Goal: Navigation & Orientation: Find specific page/section

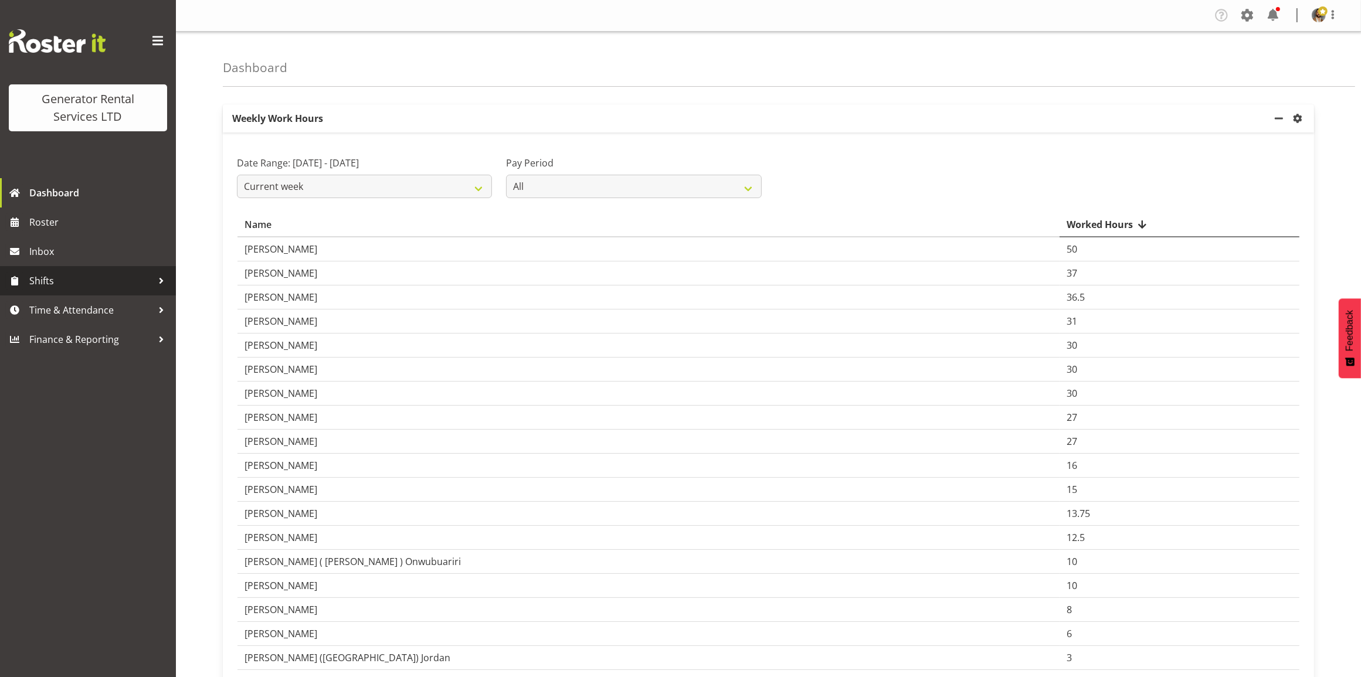
click at [137, 283] on span "Shifts" at bounding box center [90, 281] width 123 height 18
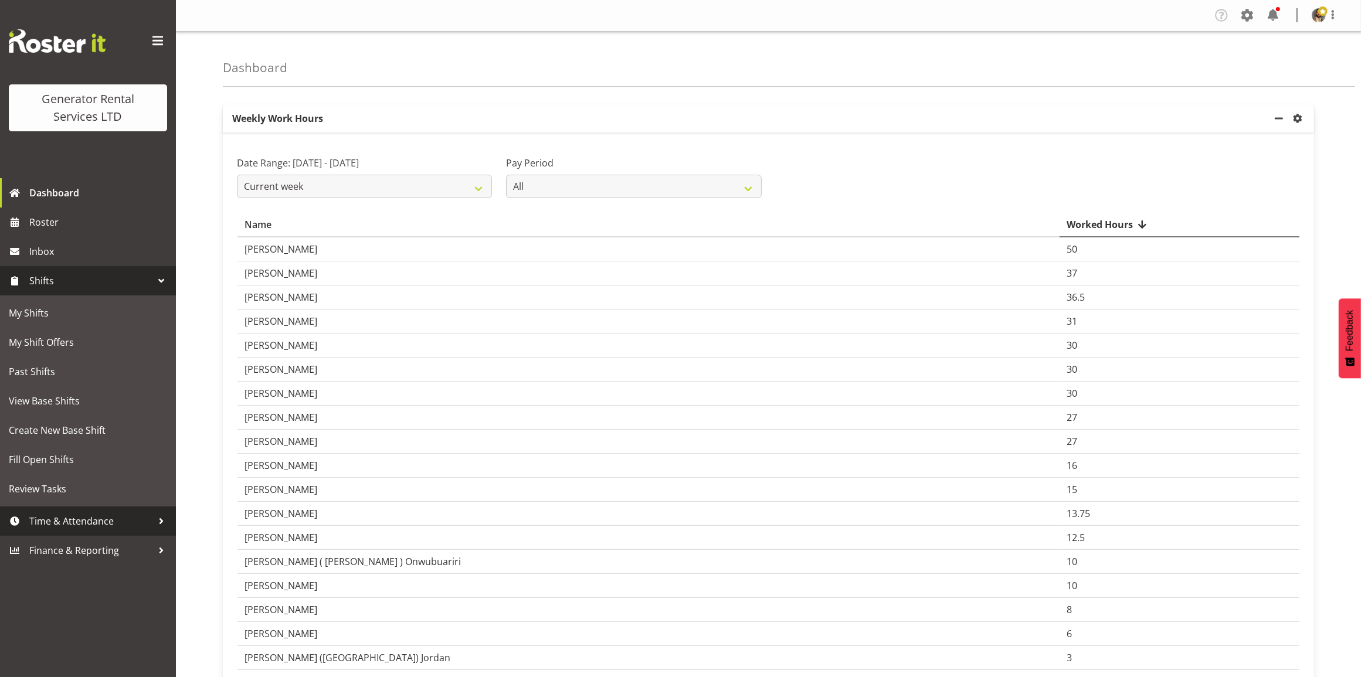
click at [142, 521] on span "Time & Attendance" at bounding box center [90, 522] width 123 height 18
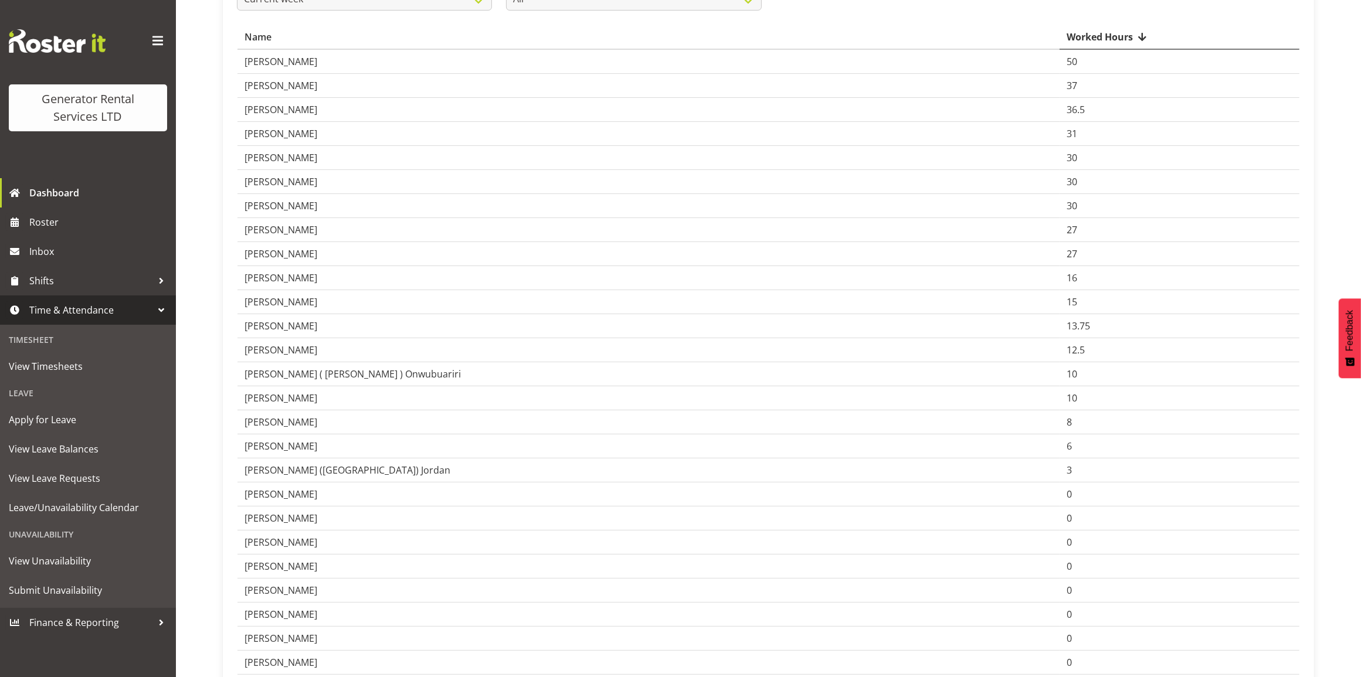
scroll to position [220, 0]
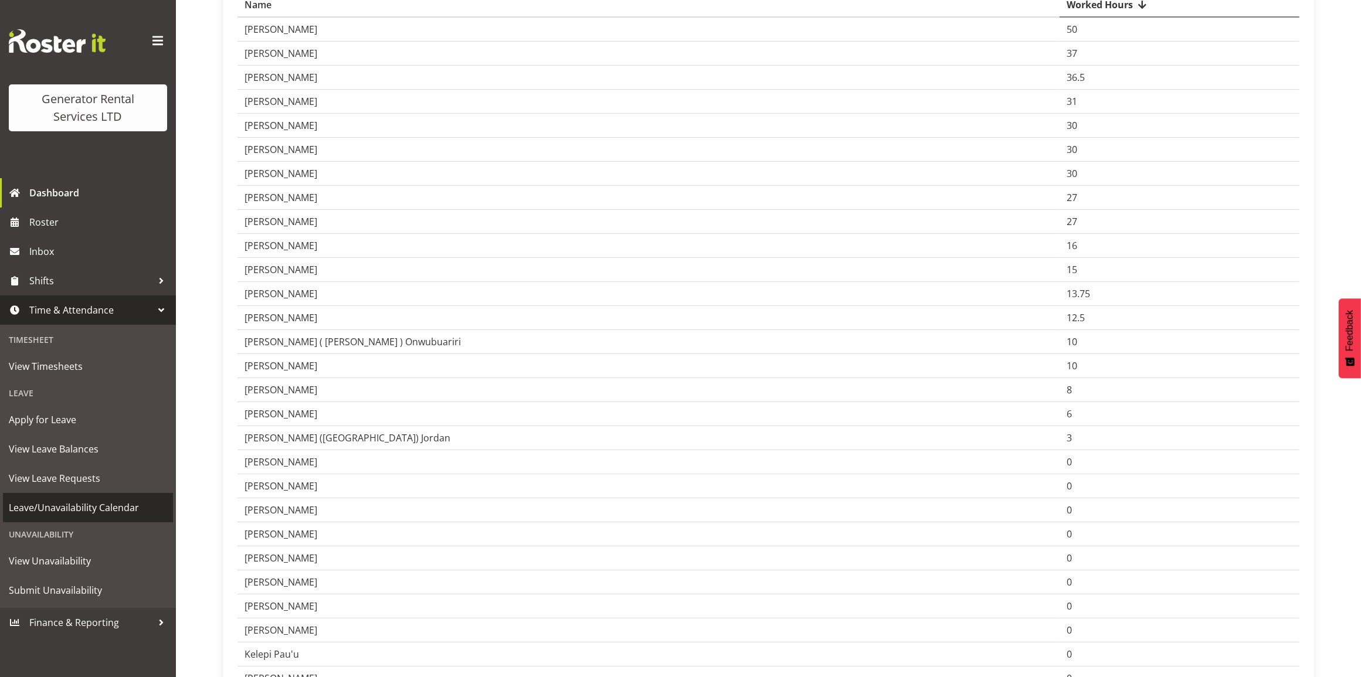
click at [111, 509] on span "Leave/Unavailability Calendar" at bounding box center [88, 508] width 158 height 18
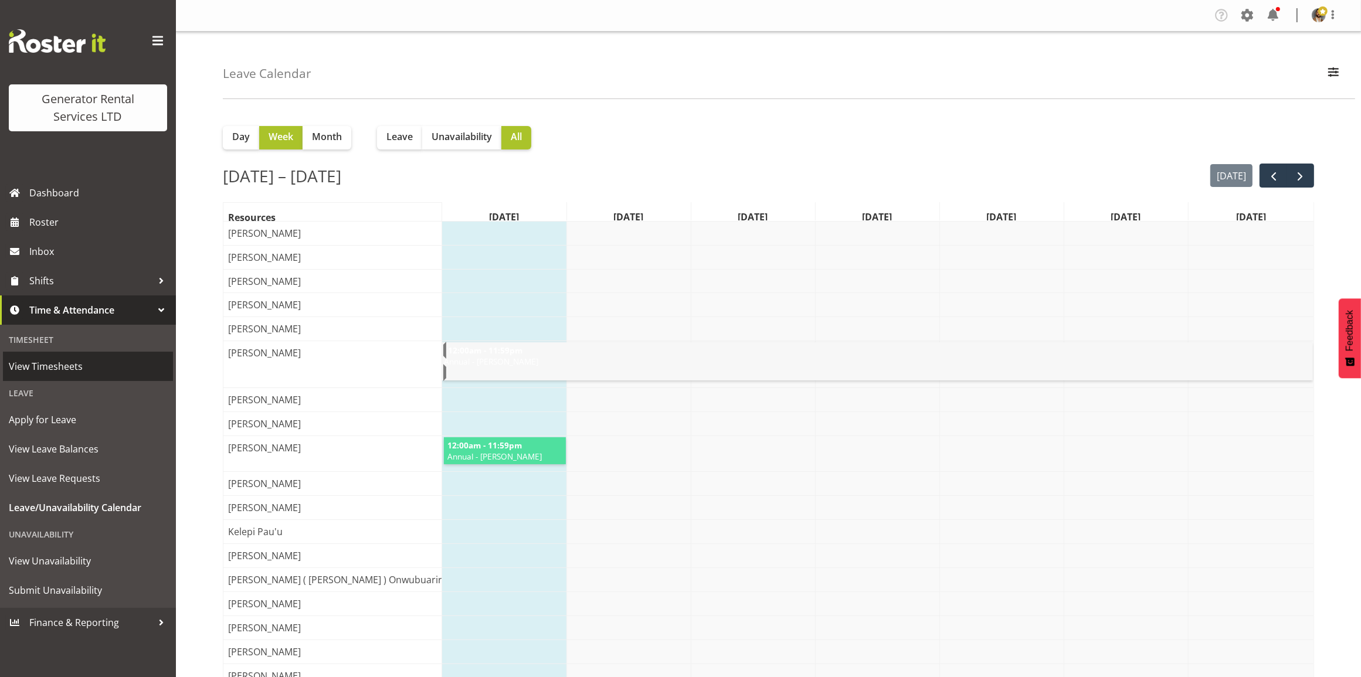
click at [70, 366] on span "View Timesheets" at bounding box center [88, 367] width 158 height 18
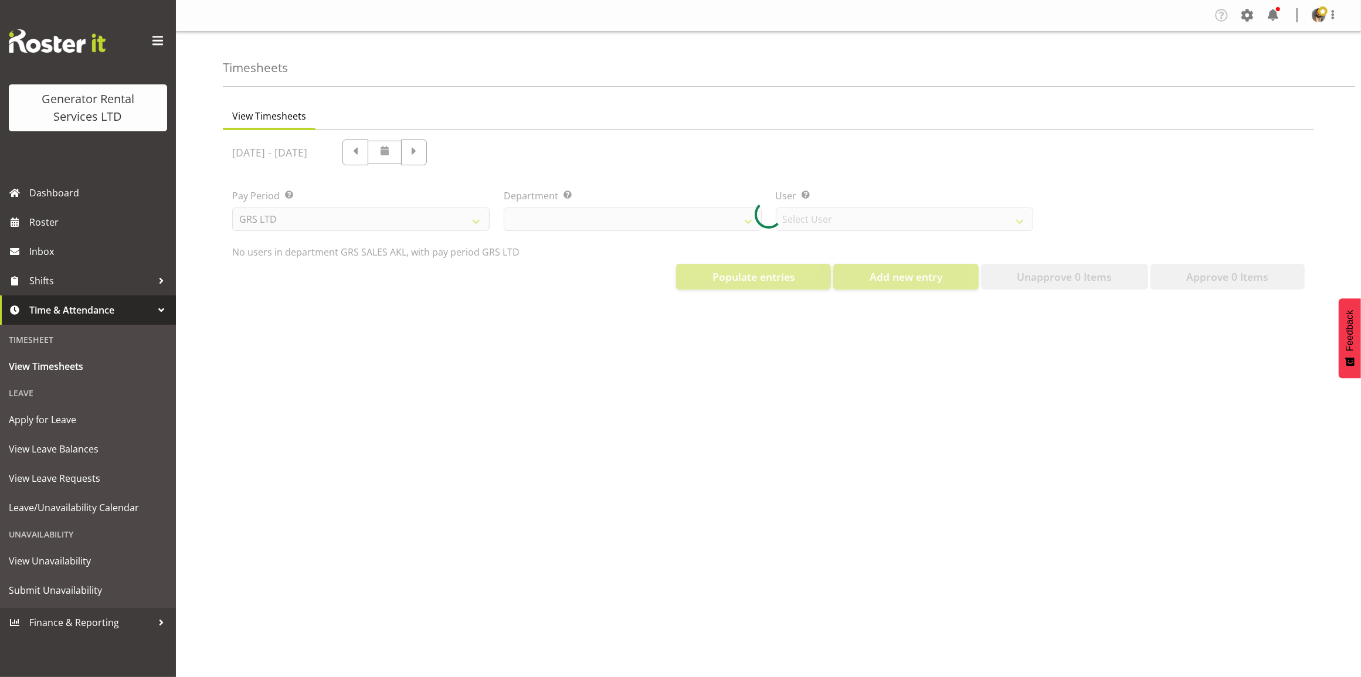
select select "141"
select select "5546"
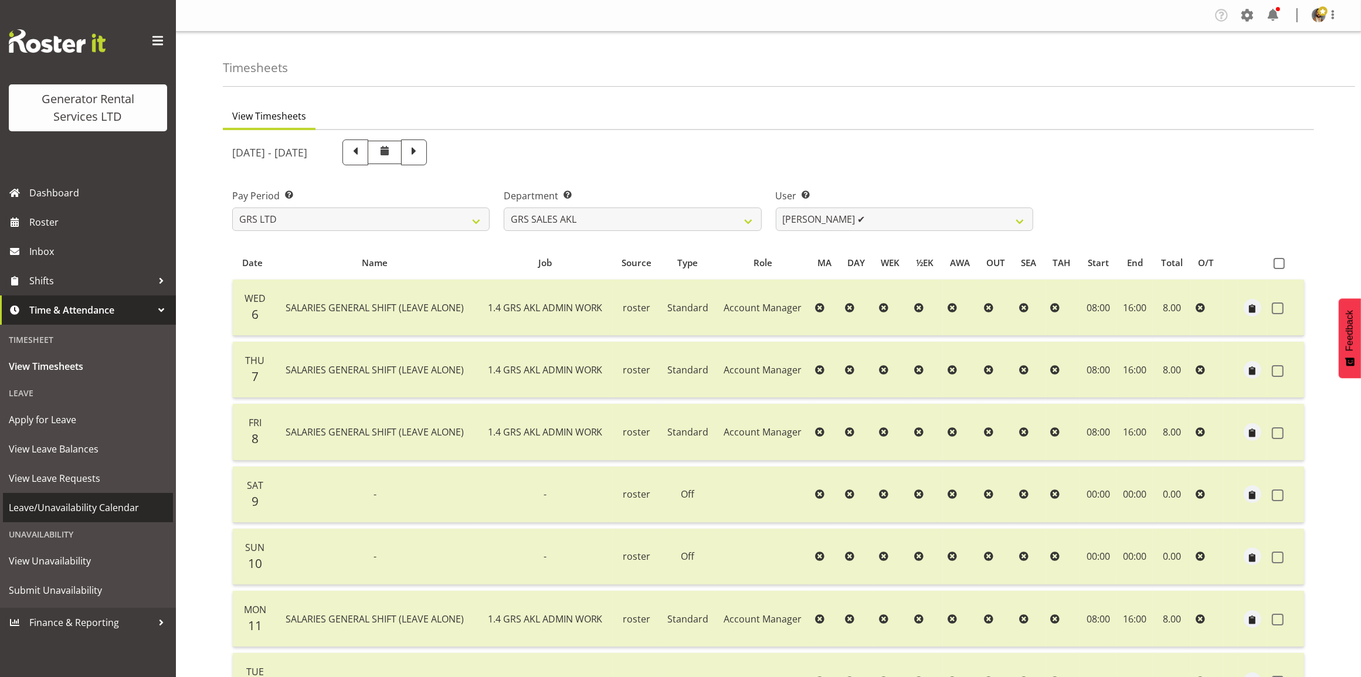
click at [100, 502] on span "Leave/Unavailability Calendar" at bounding box center [88, 508] width 158 height 18
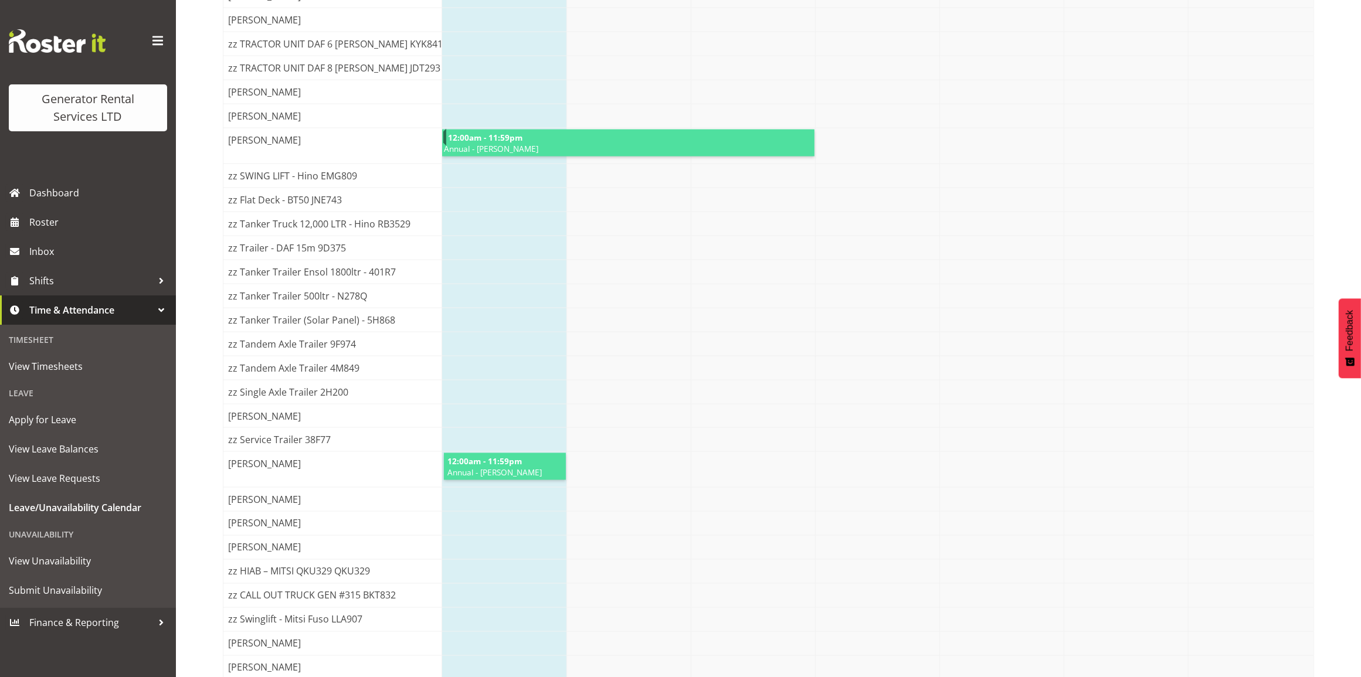
scroll to position [2314, 0]
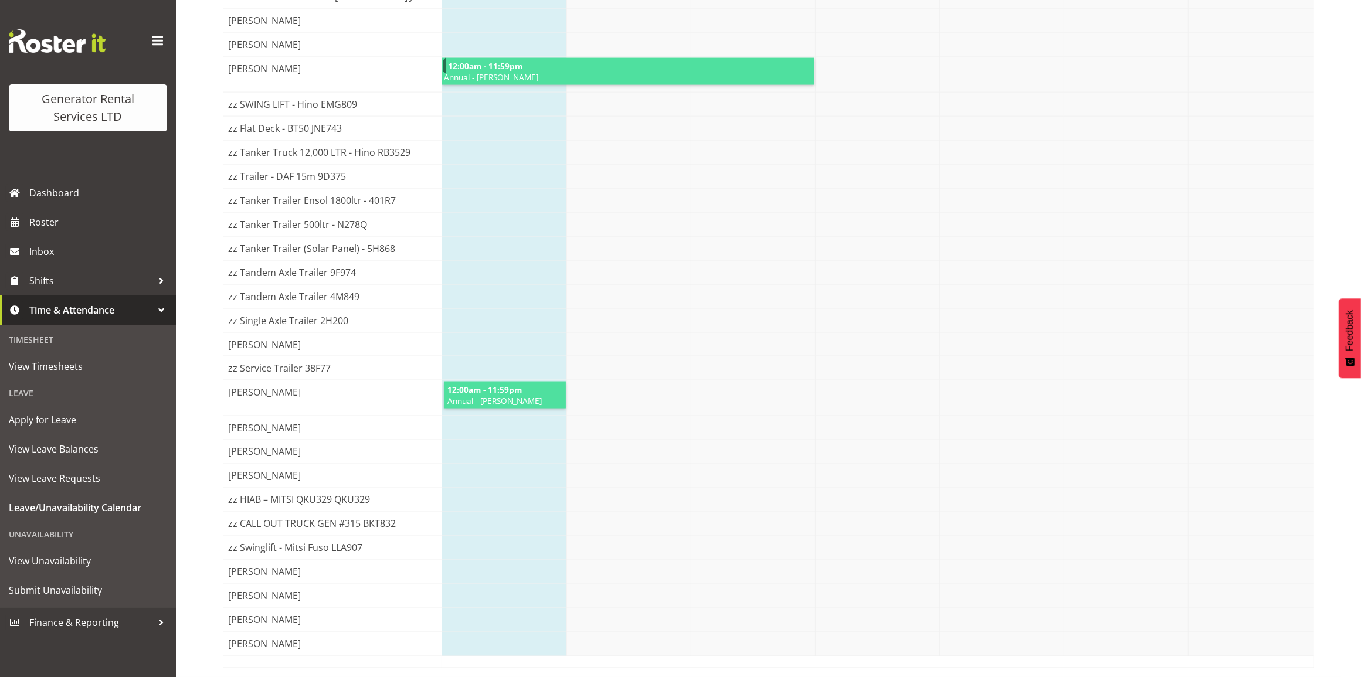
click at [516, 384] on span "12:00am - 11:59pm" at bounding box center [484, 389] width 77 height 11
click at [501, 384] on span "12:00am - 11:59pm" at bounding box center [484, 389] width 77 height 11
click at [276, 385] on span "[PERSON_NAME]" at bounding box center [264, 392] width 77 height 14
click at [279, 385] on span "[PERSON_NAME]" at bounding box center [264, 392] width 77 height 14
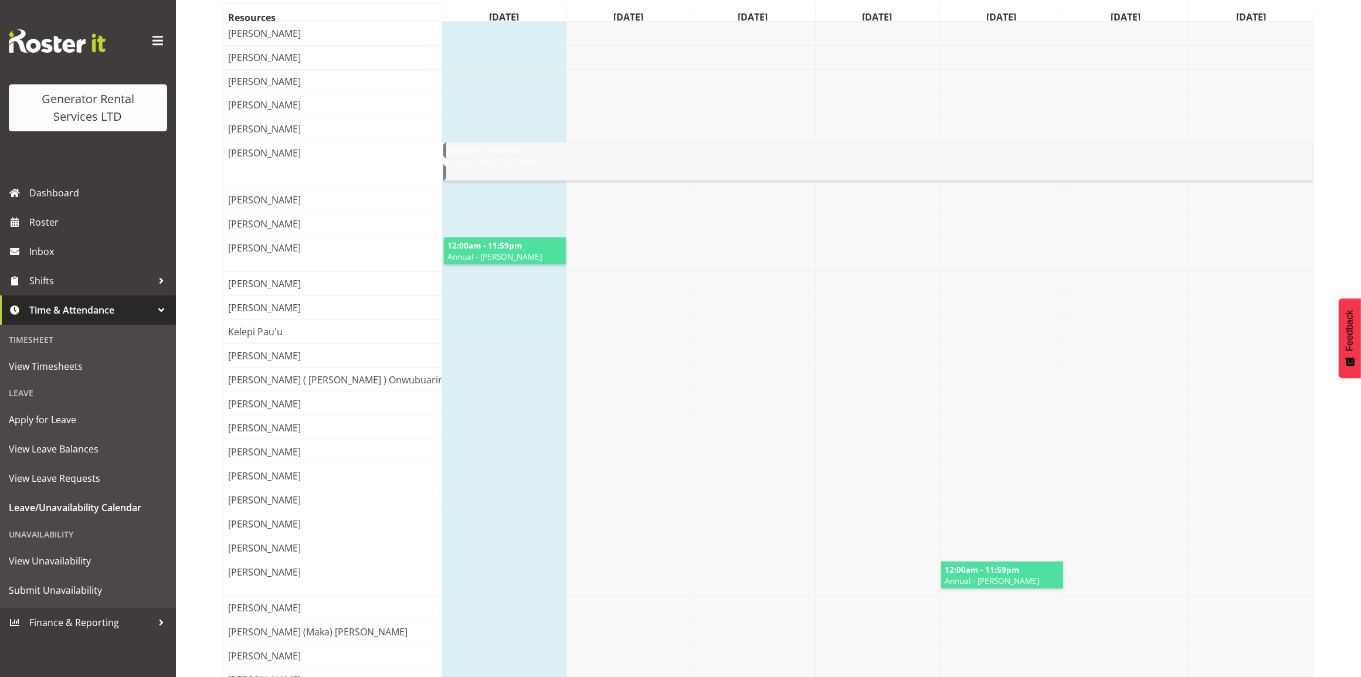
scroll to position [0, 0]
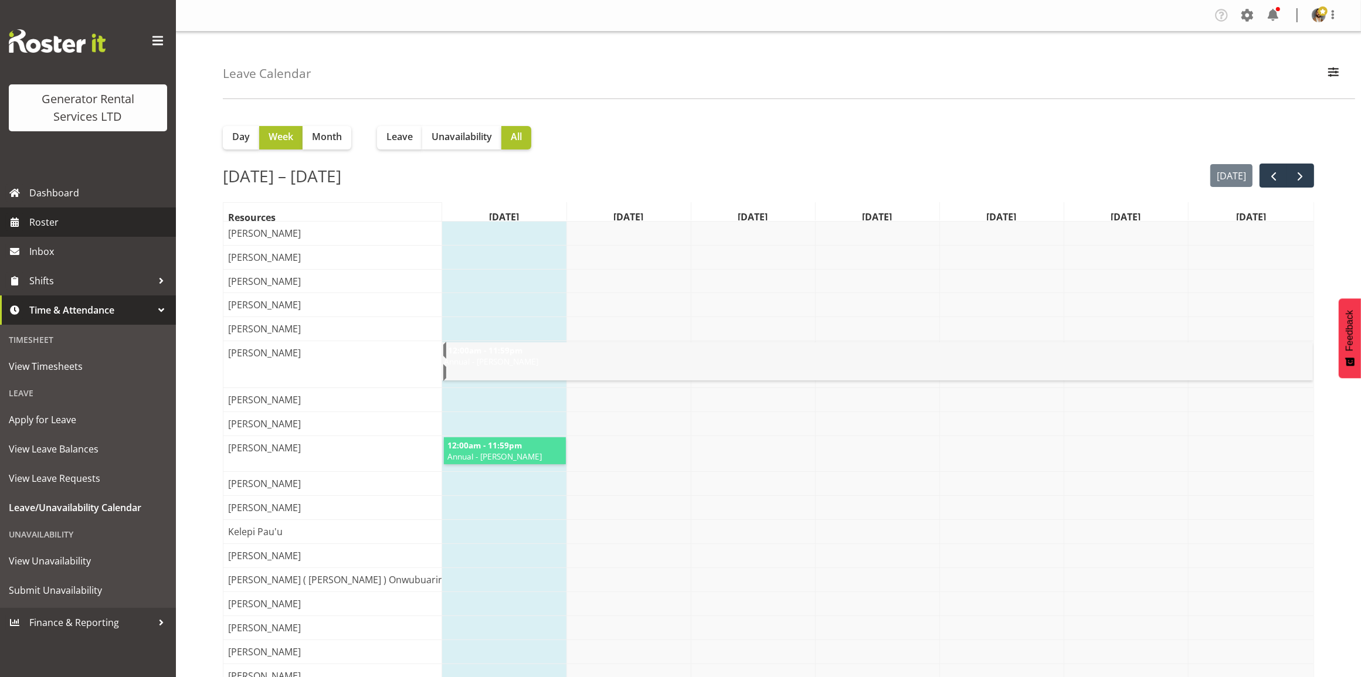
click at [109, 227] on span "Roster" at bounding box center [99, 222] width 141 height 18
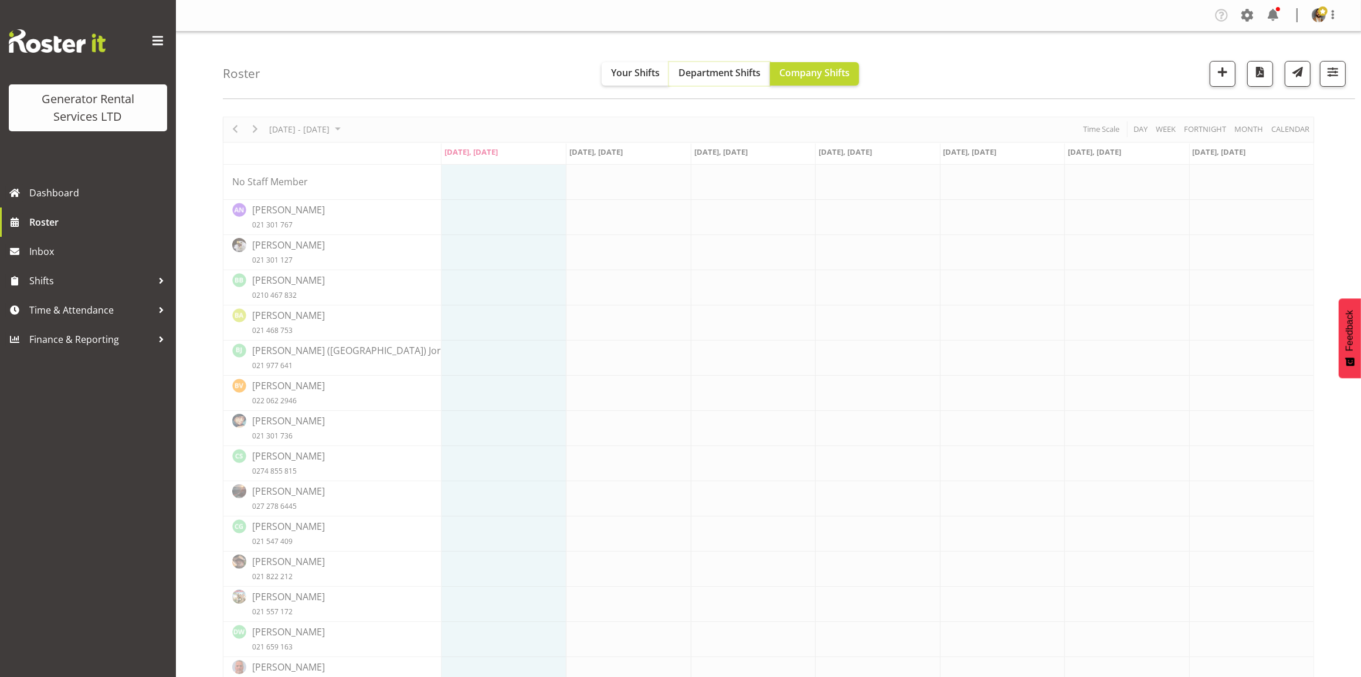
click at [690, 81] on button "Department Shifts" at bounding box center [719, 73] width 101 height 23
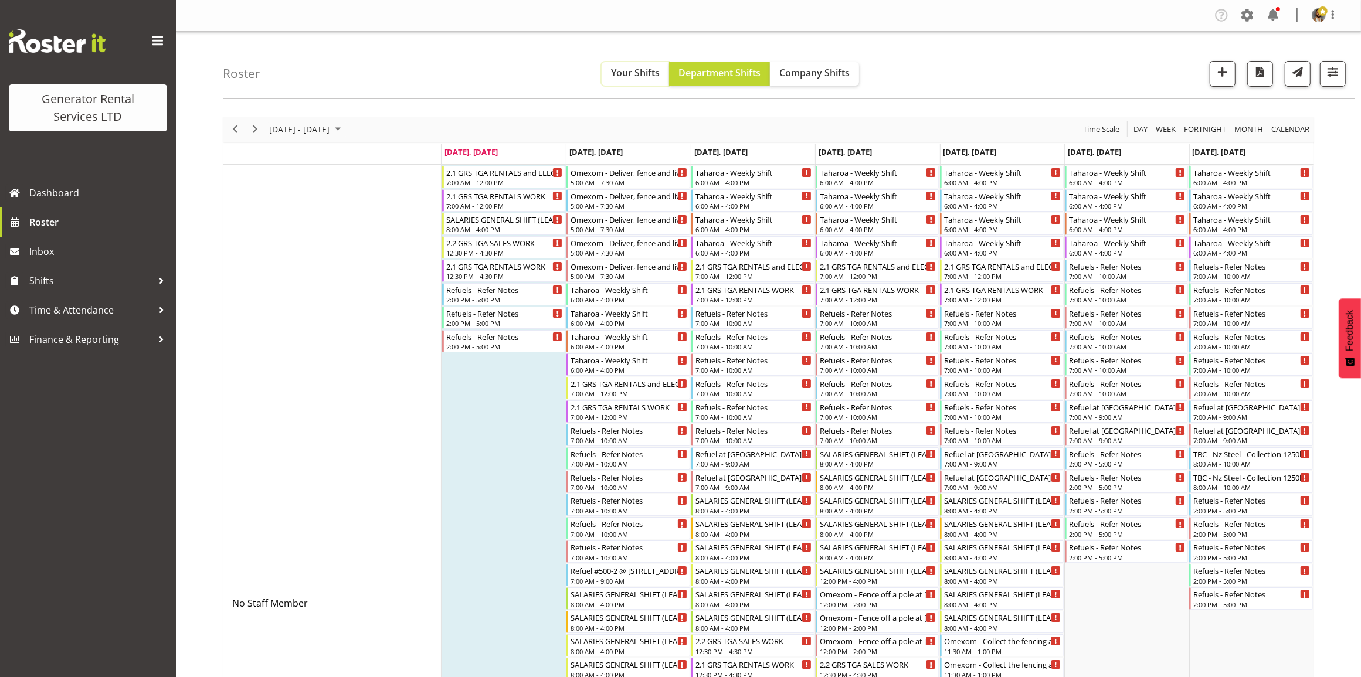
click at [627, 82] on button "Your Shifts" at bounding box center [635, 73] width 67 height 23
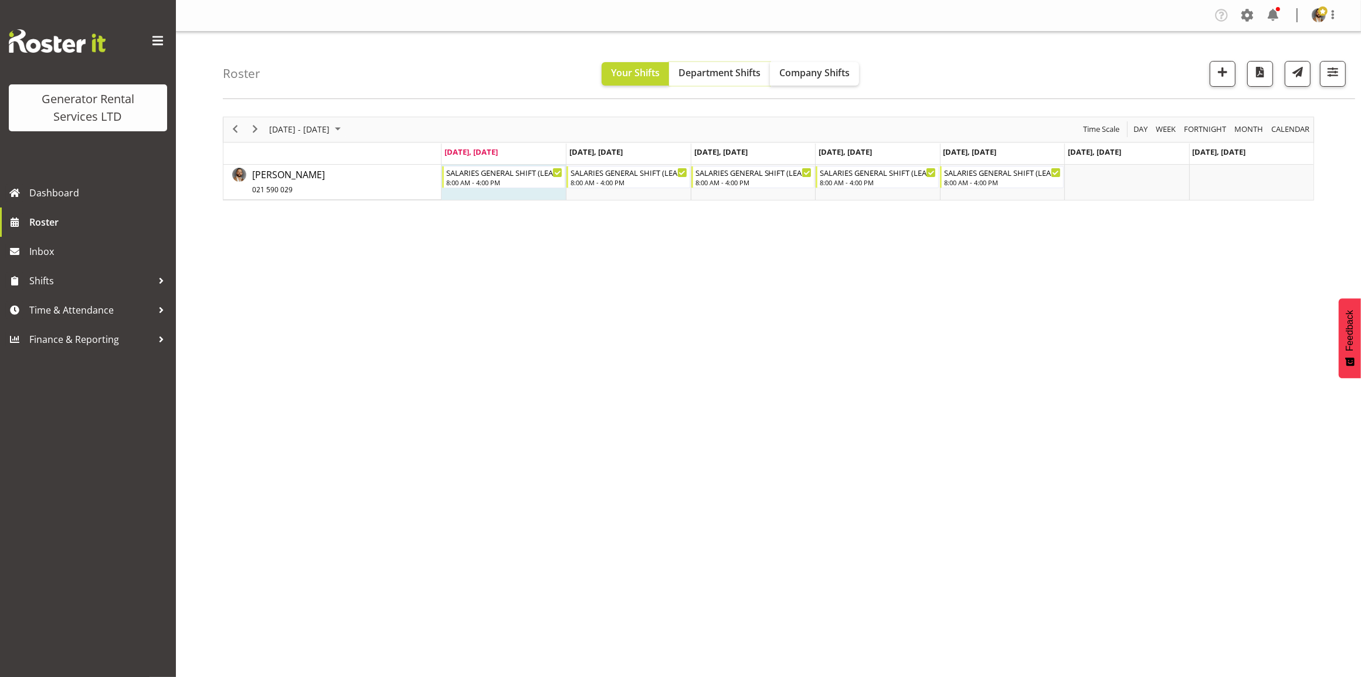
click at [724, 74] on span "Department Shifts" at bounding box center [719, 72] width 82 height 13
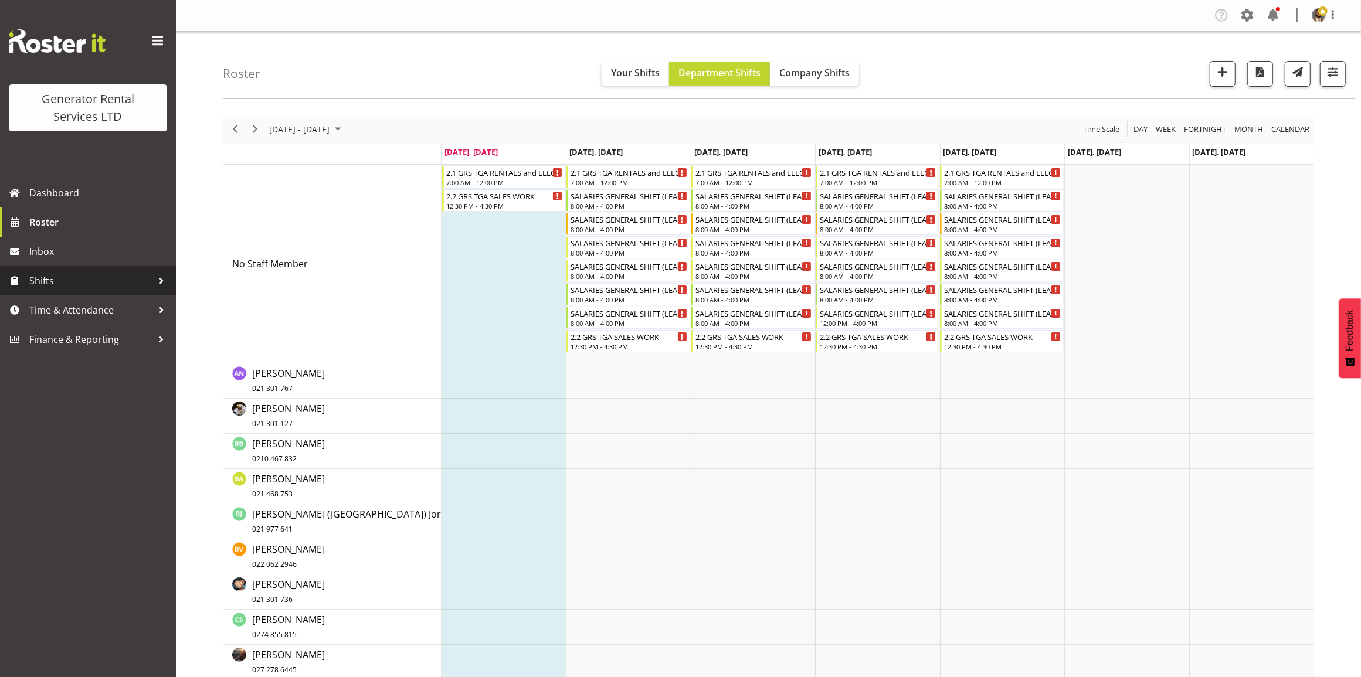
click at [160, 277] on div at bounding box center [161, 281] width 18 height 18
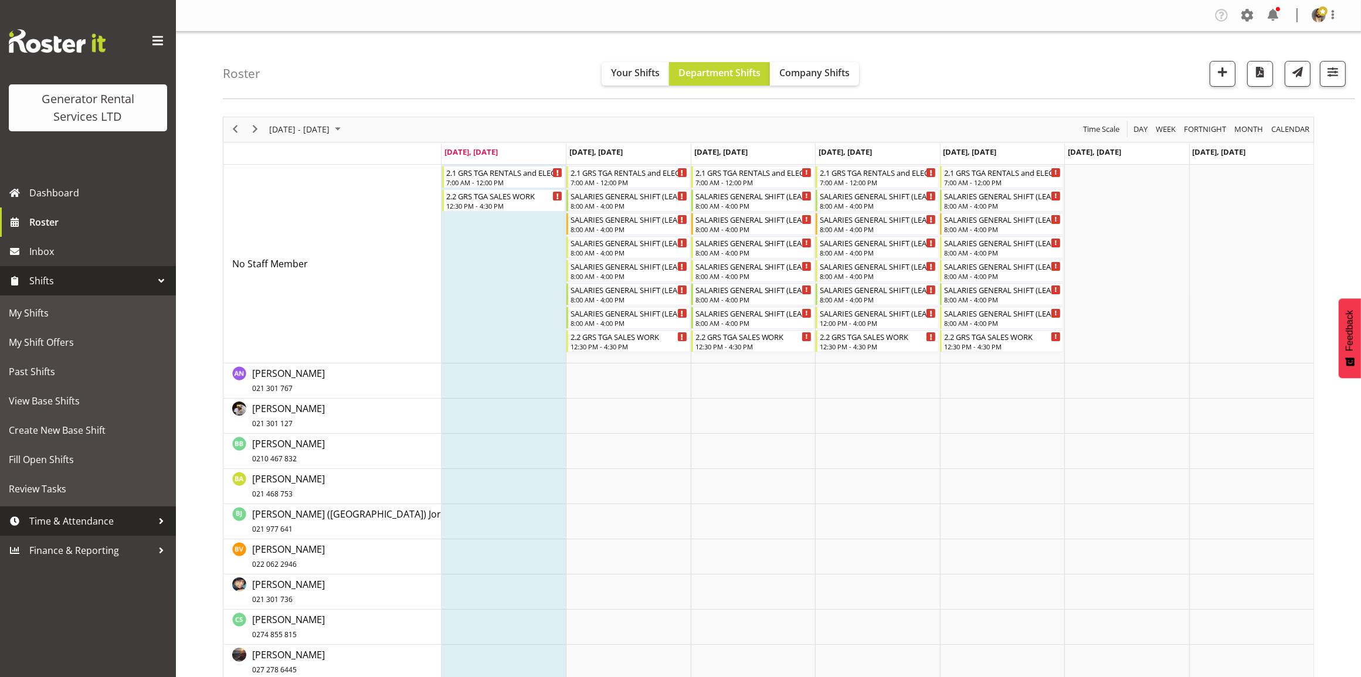
click at [162, 520] on div at bounding box center [161, 522] width 18 height 18
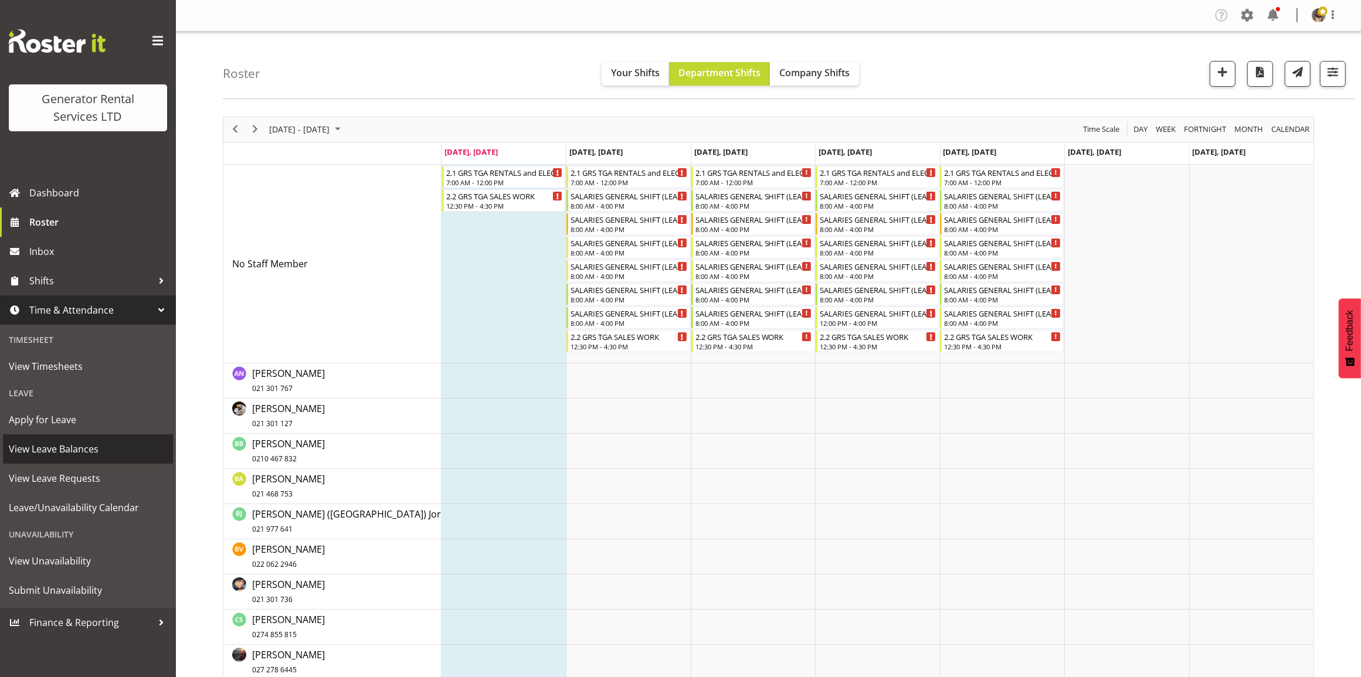
click at [125, 446] on span "View Leave Balances" at bounding box center [88, 449] width 158 height 18
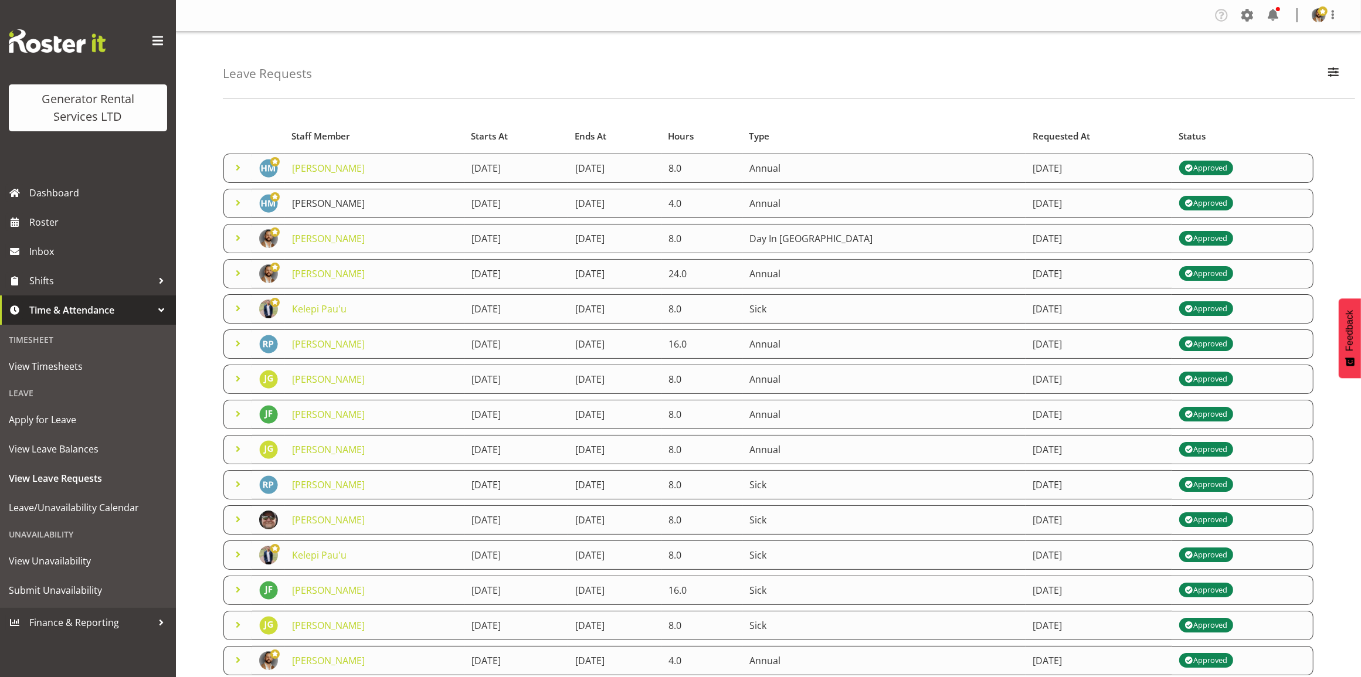
click at [324, 202] on link "Hamish MacMillan" at bounding box center [328, 203] width 73 height 13
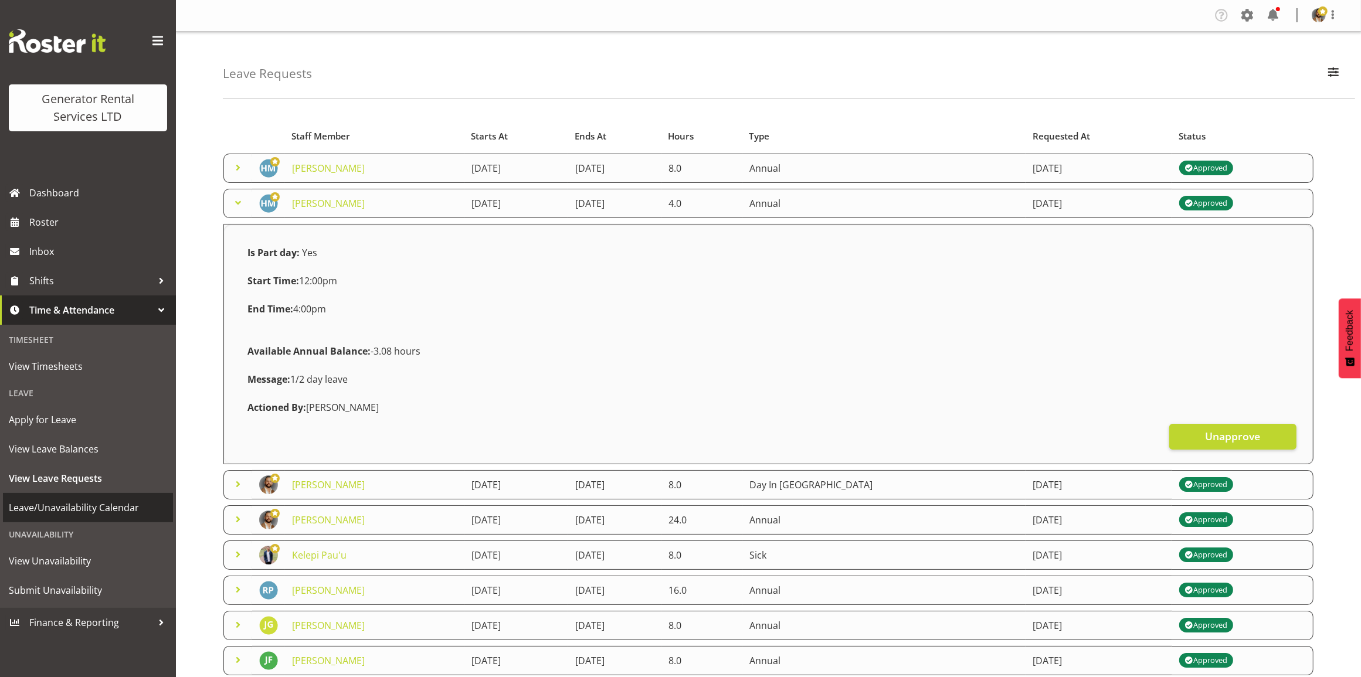
click at [116, 515] on span "Leave/Unavailability Calendar" at bounding box center [88, 508] width 158 height 18
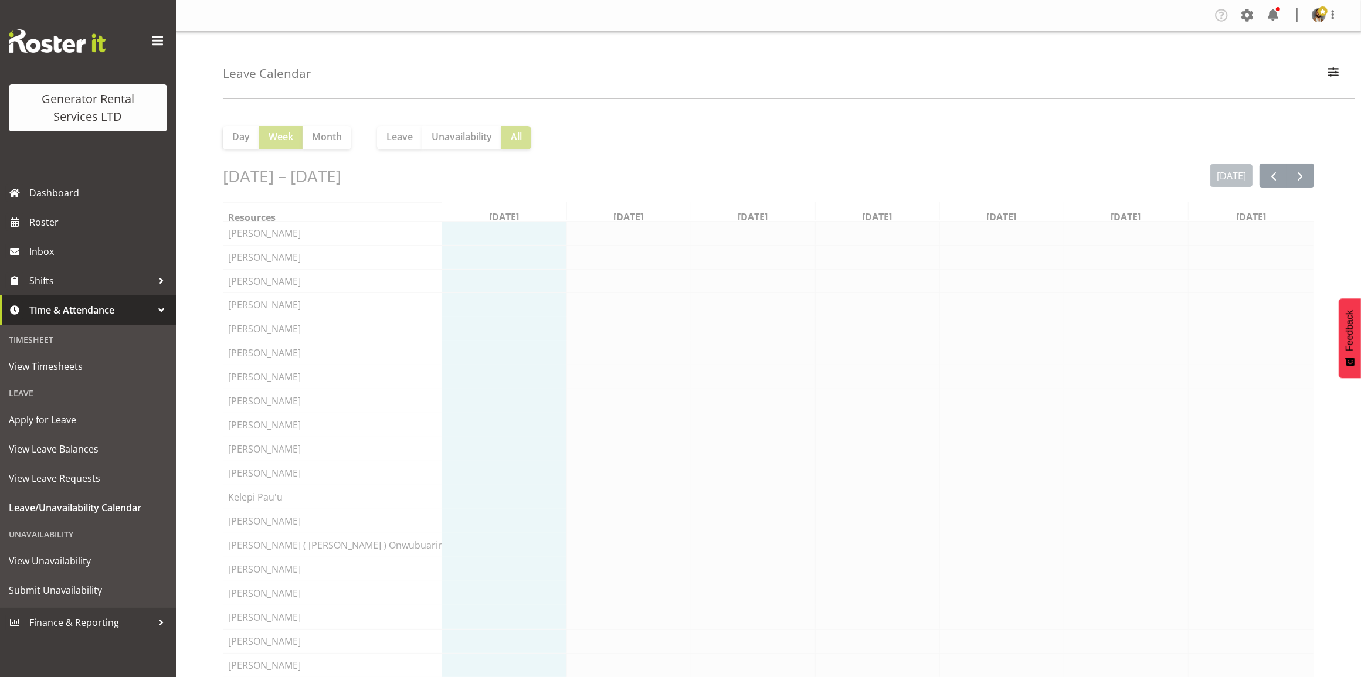
scroll to position [0, 1]
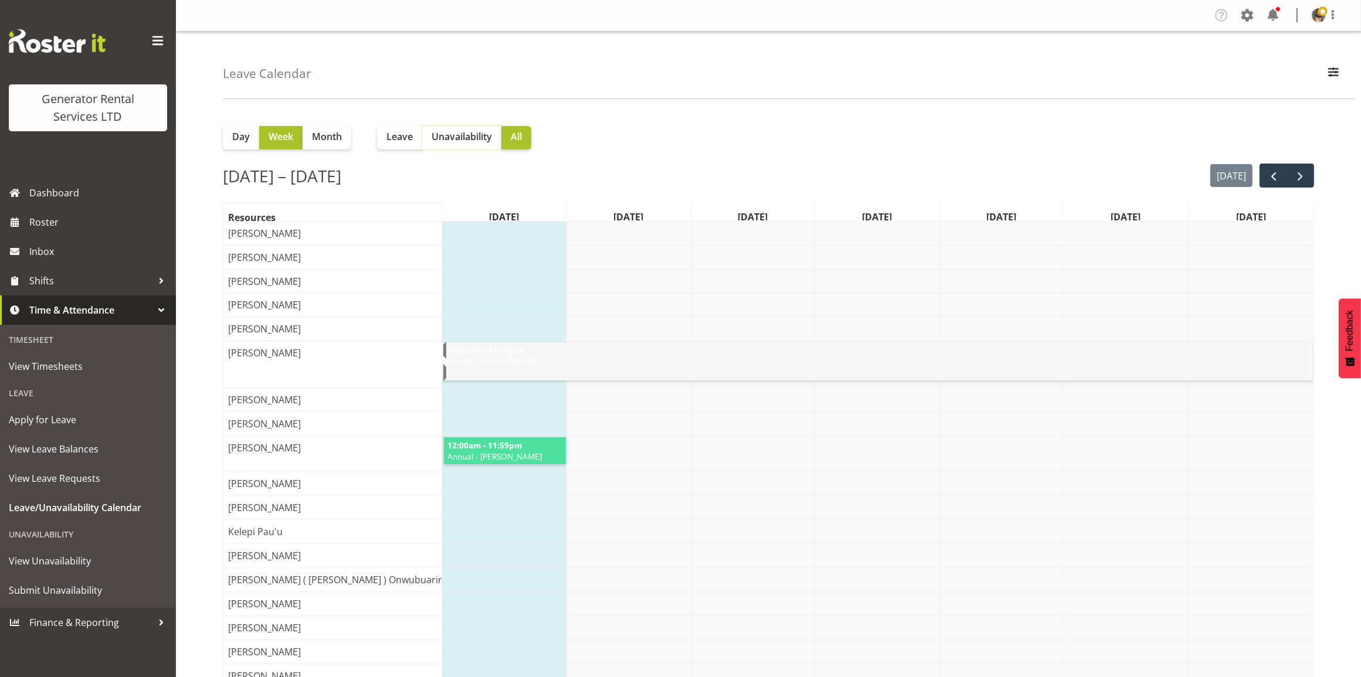
click at [464, 141] on span "Unavailability" at bounding box center [462, 137] width 60 height 14
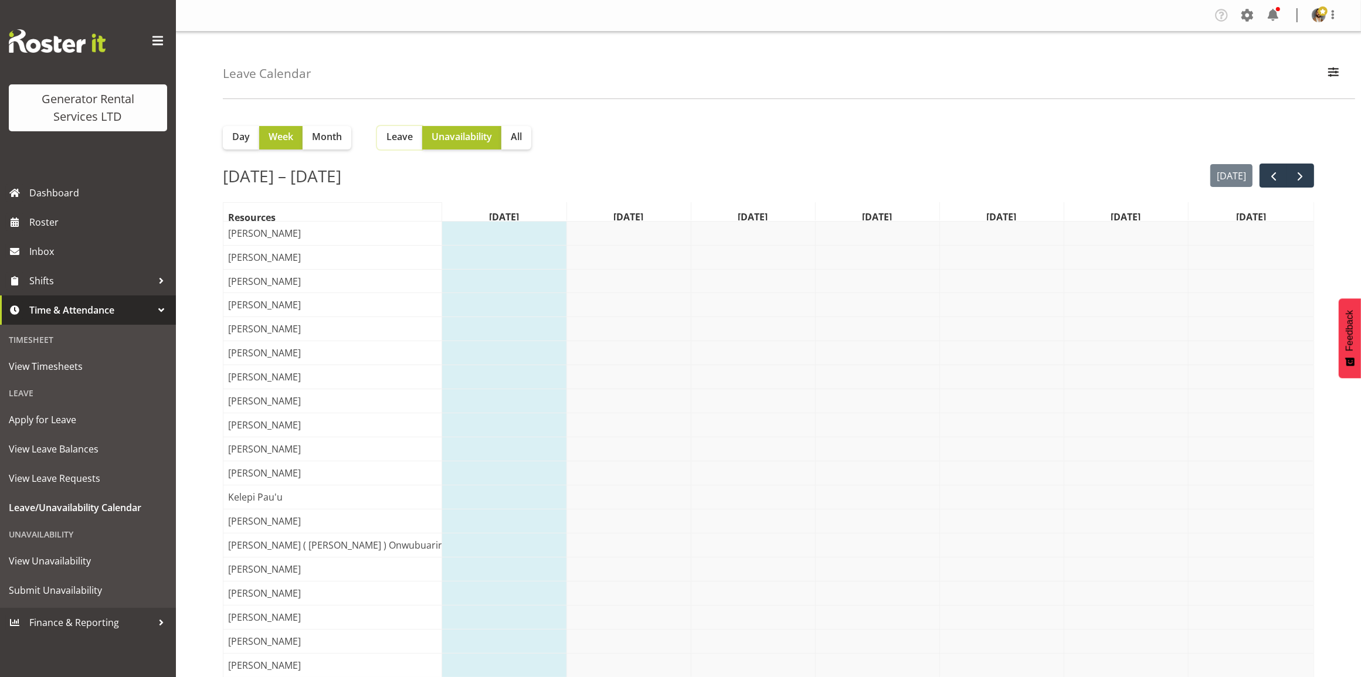
click at [401, 135] on span "Leave" at bounding box center [399, 137] width 26 height 14
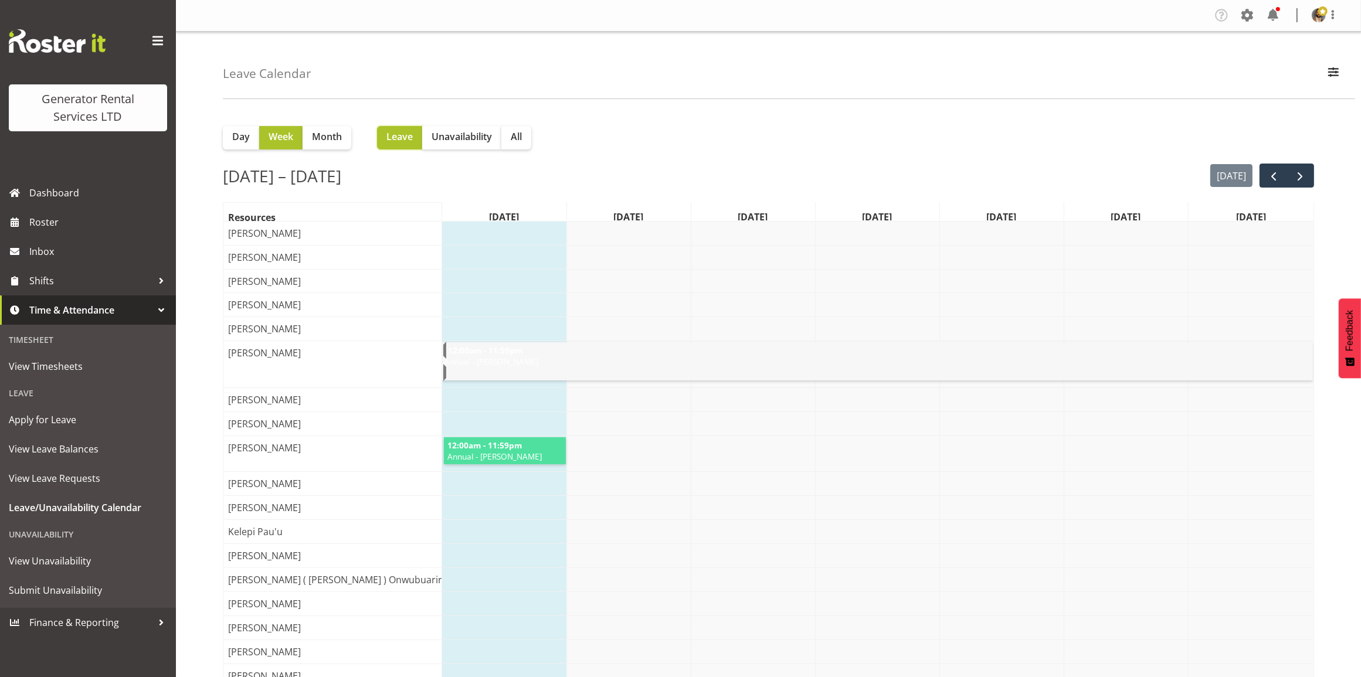
scroll to position [0, 0]
click at [674, 130] on div "Day Week Month Leave Unavailability All" at bounding box center [768, 133] width 1091 height 33
click at [1298, 179] on span "next" at bounding box center [1301, 176] width 14 height 14
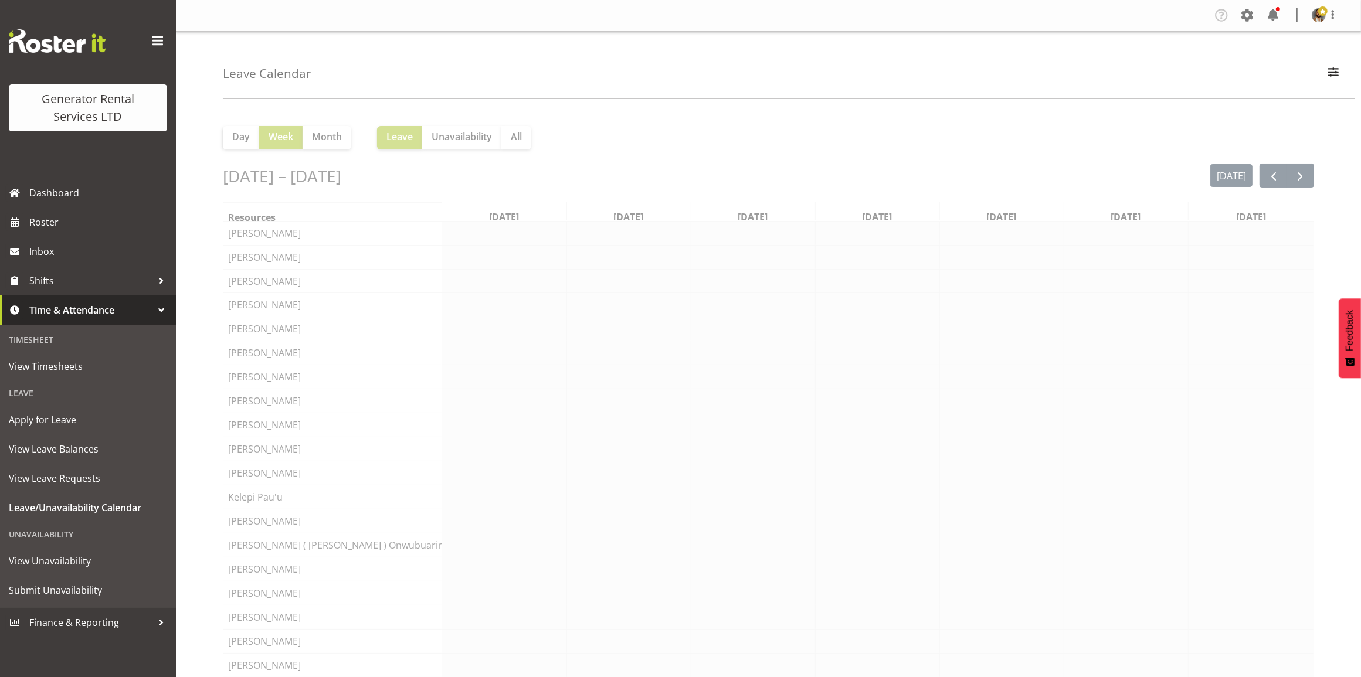
scroll to position [0, 1]
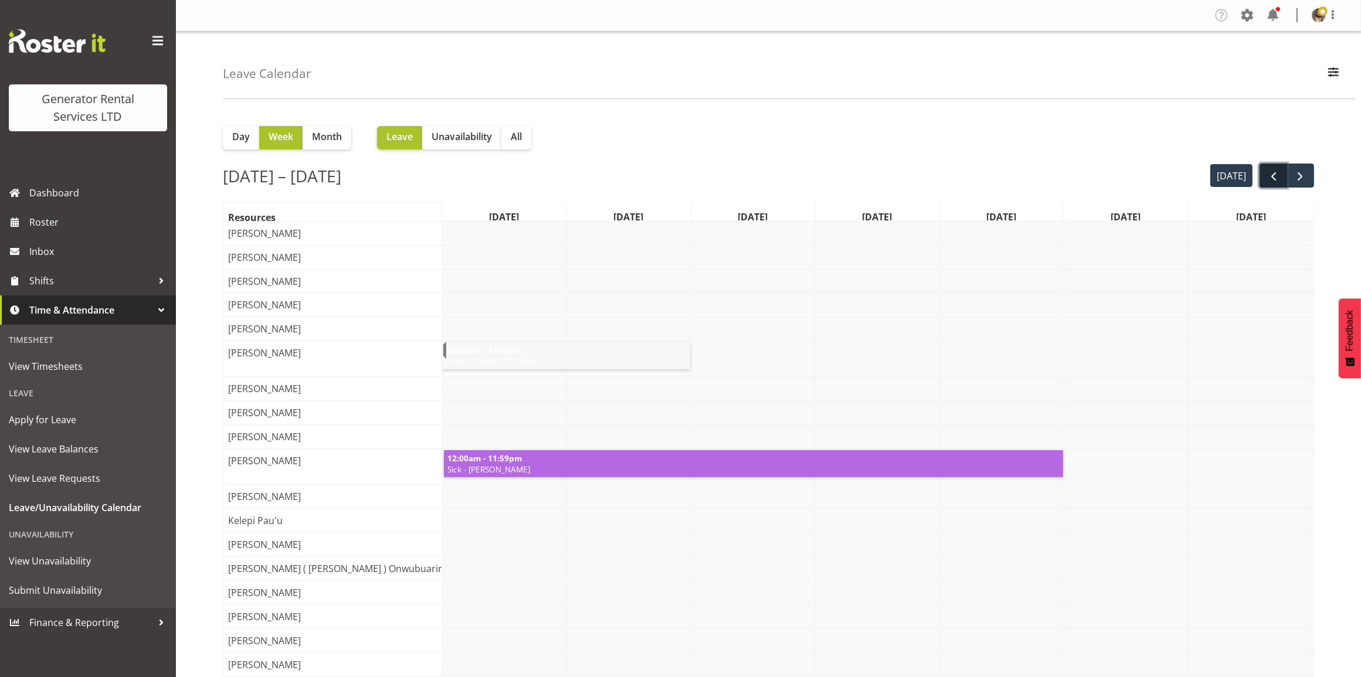
click at [1268, 179] on span "prev" at bounding box center [1274, 176] width 14 height 14
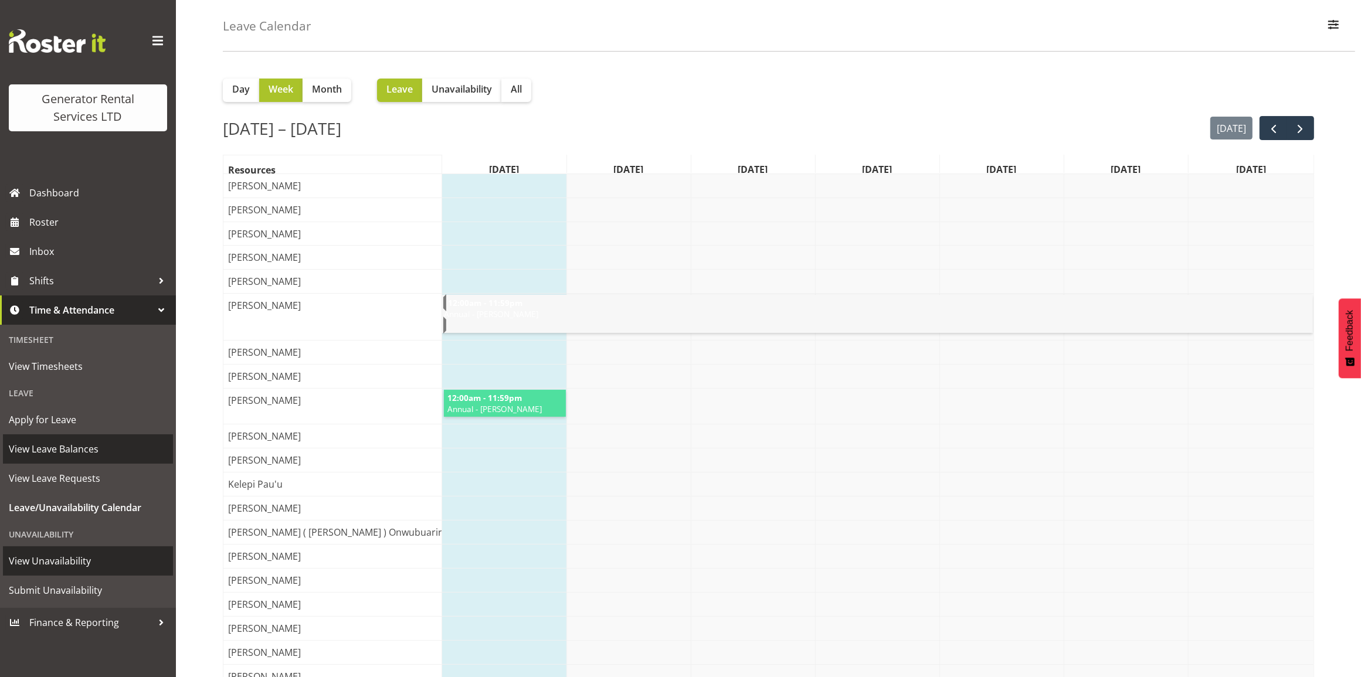
scroll to position [73, 0]
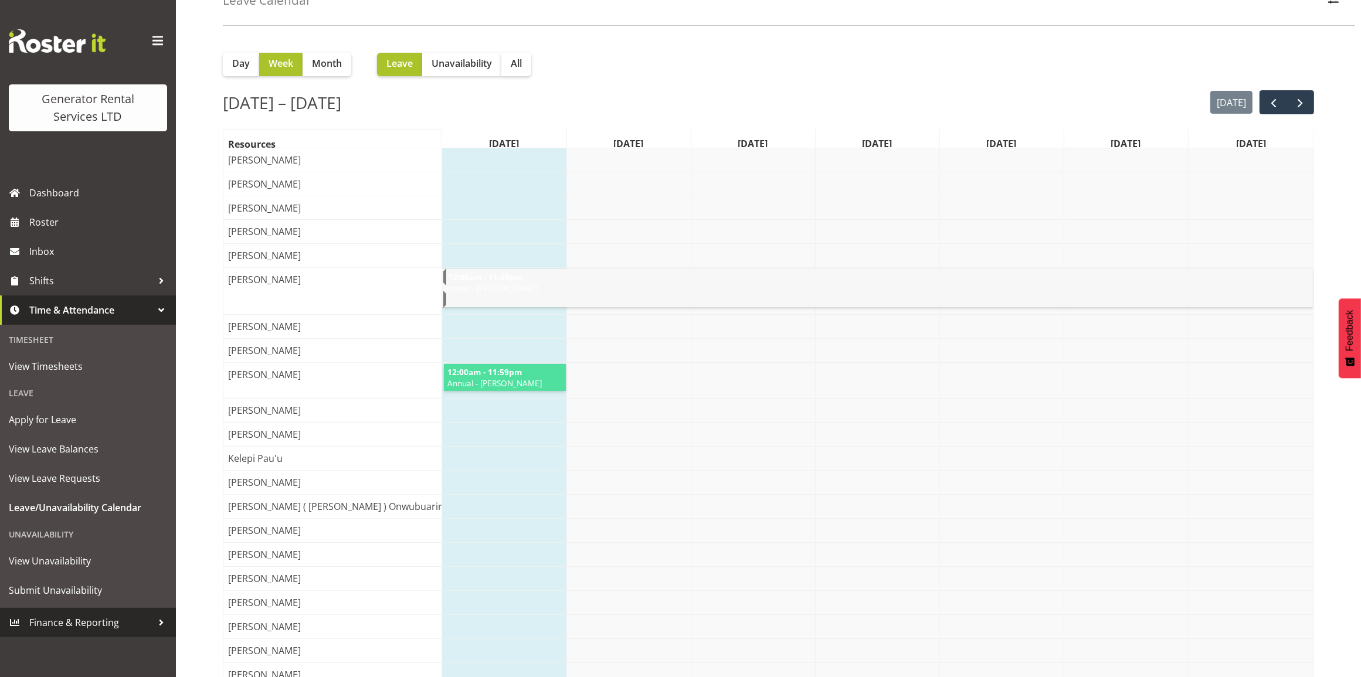
click at [152, 625] on div at bounding box center [161, 623] width 18 height 18
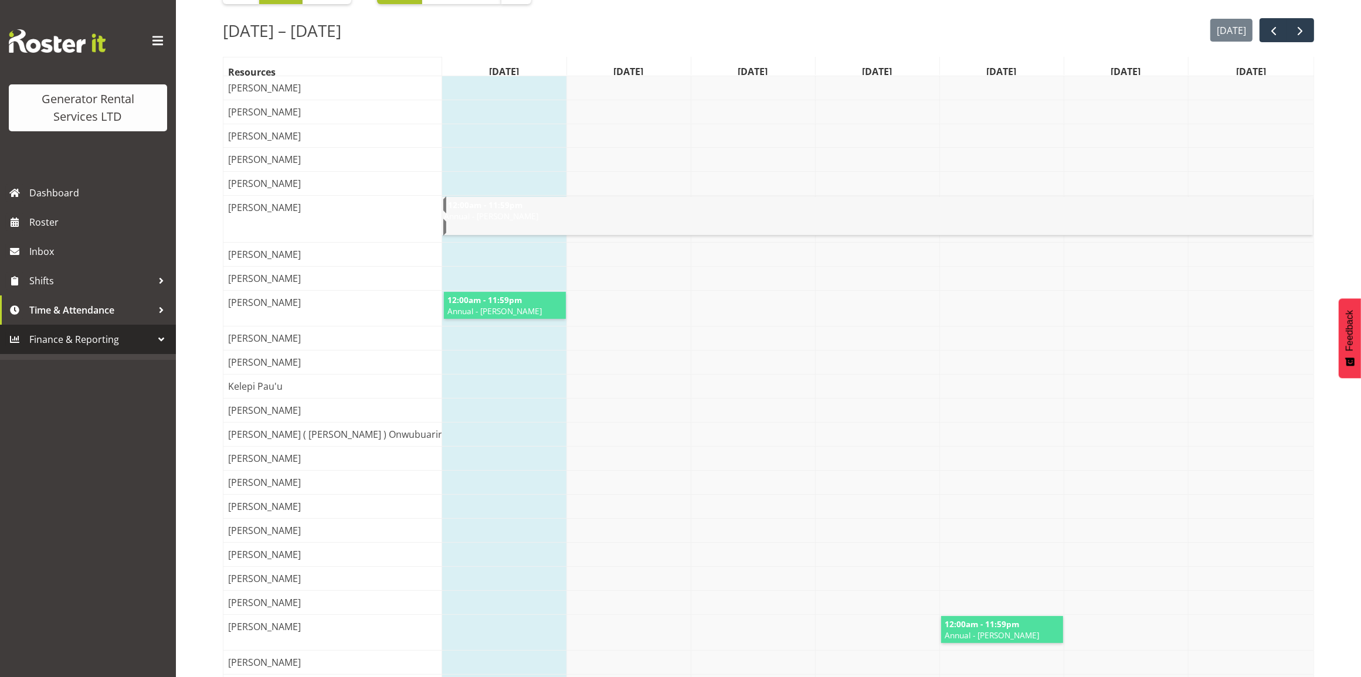
scroll to position [147, 0]
click at [154, 339] on div at bounding box center [161, 340] width 18 height 18
click at [98, 337] on span "Finance & Reporting" at bounding box center [90, 340] width 123 height 18
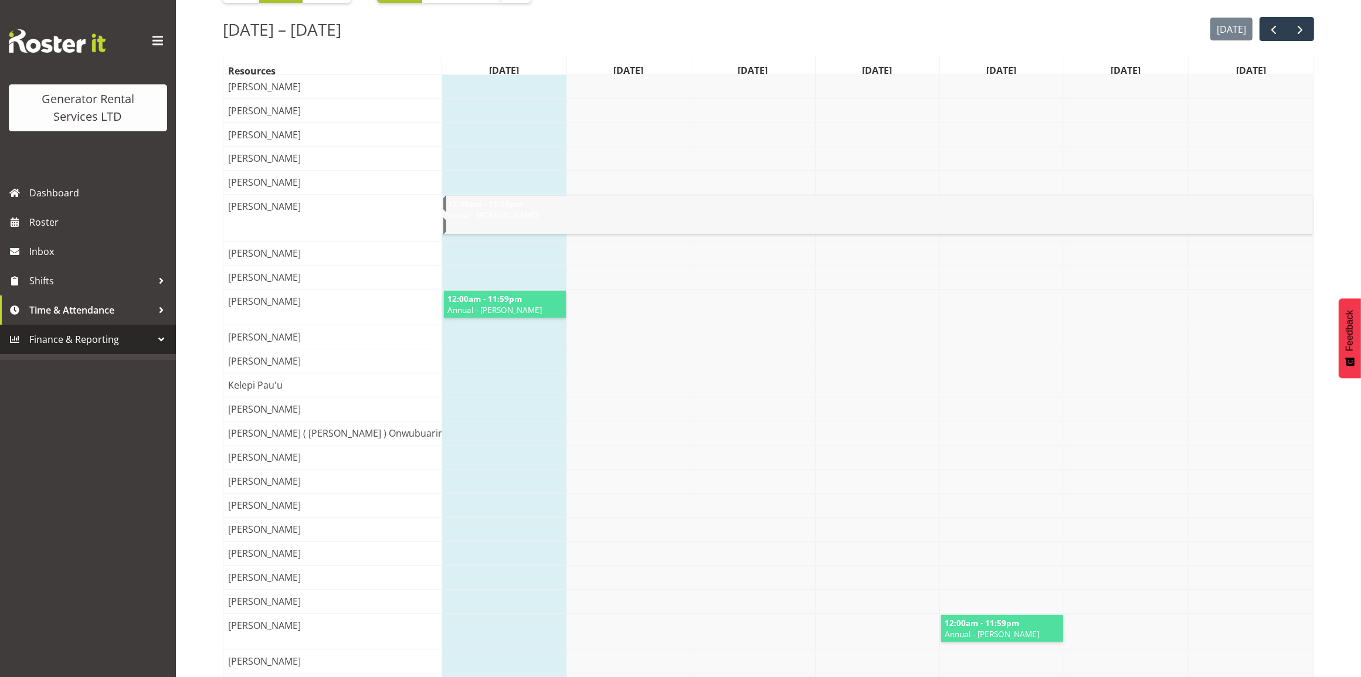
click at [93, 353] on link "Finance & Reporting" at bounding box center [88, 339] width 176 height 29
click at [92, 338] on span "Finance & Reporting" at bounding box center [90, 340] width 123 height 18
click at [94, 309] on span "Time & Attendance" at bounding box center [90, 310] width 123 height 18
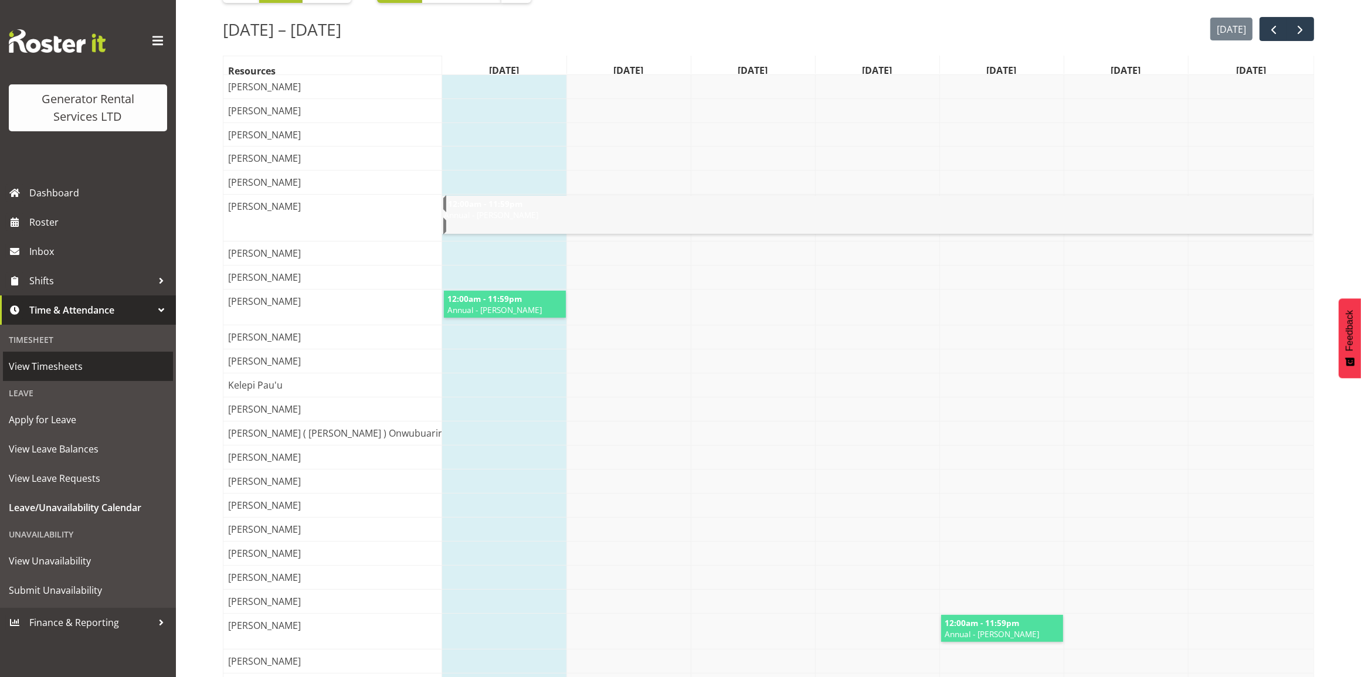
click at [35, 361] on span "View Timesheets" at bounding box center [88, 367] width 158 height 18
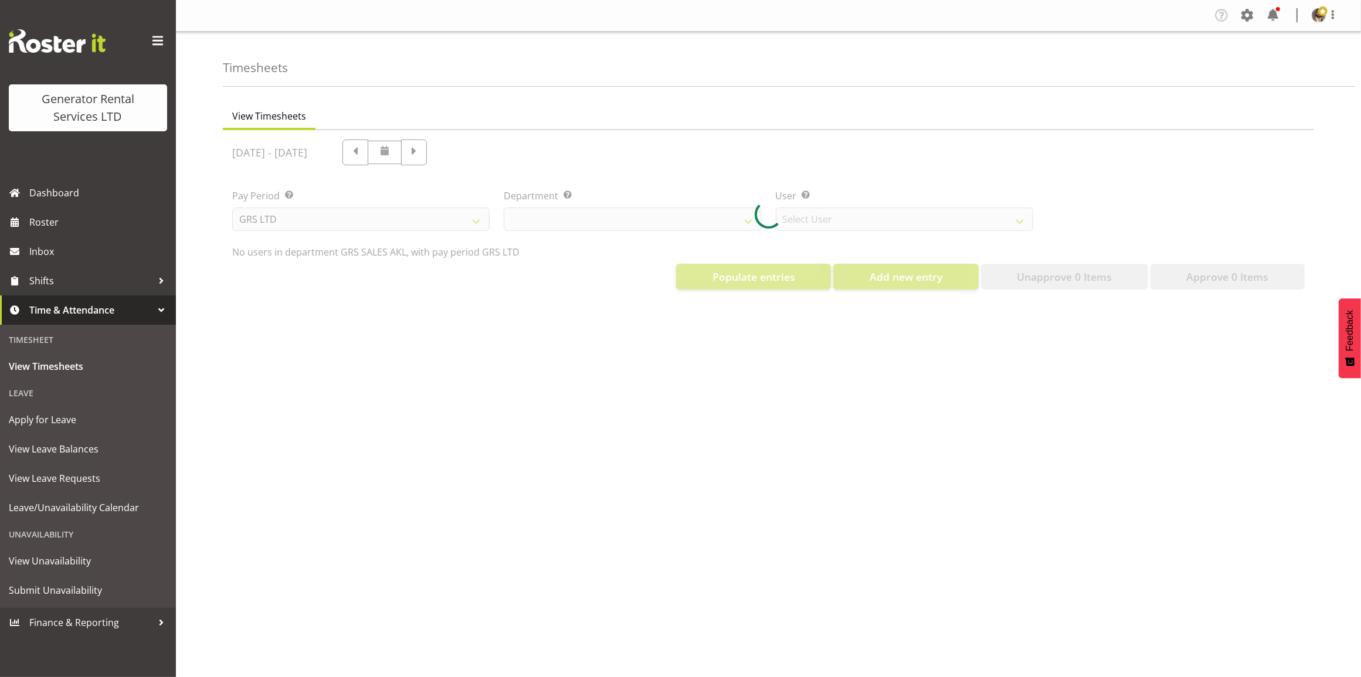
select select "141"
select select "5546"
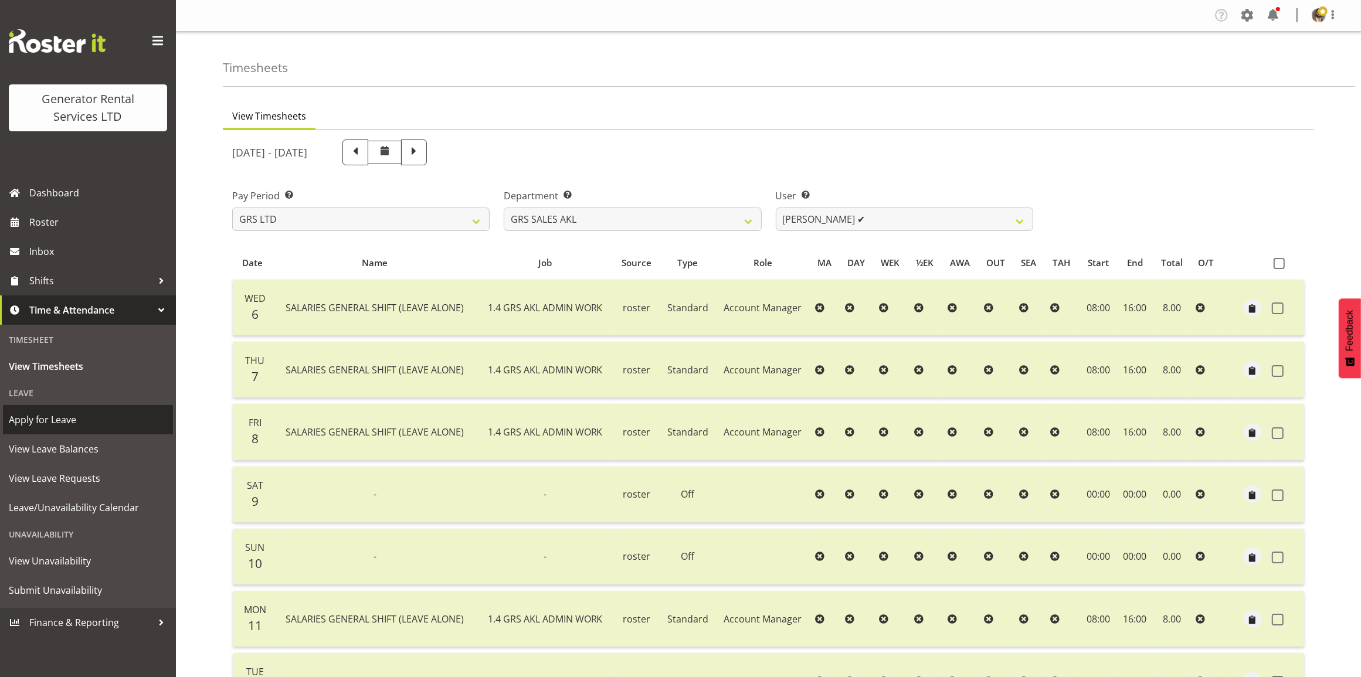
click at [99, 424] on span "Apply for Leave" at bounding box center [88, 420] width 158 height 18
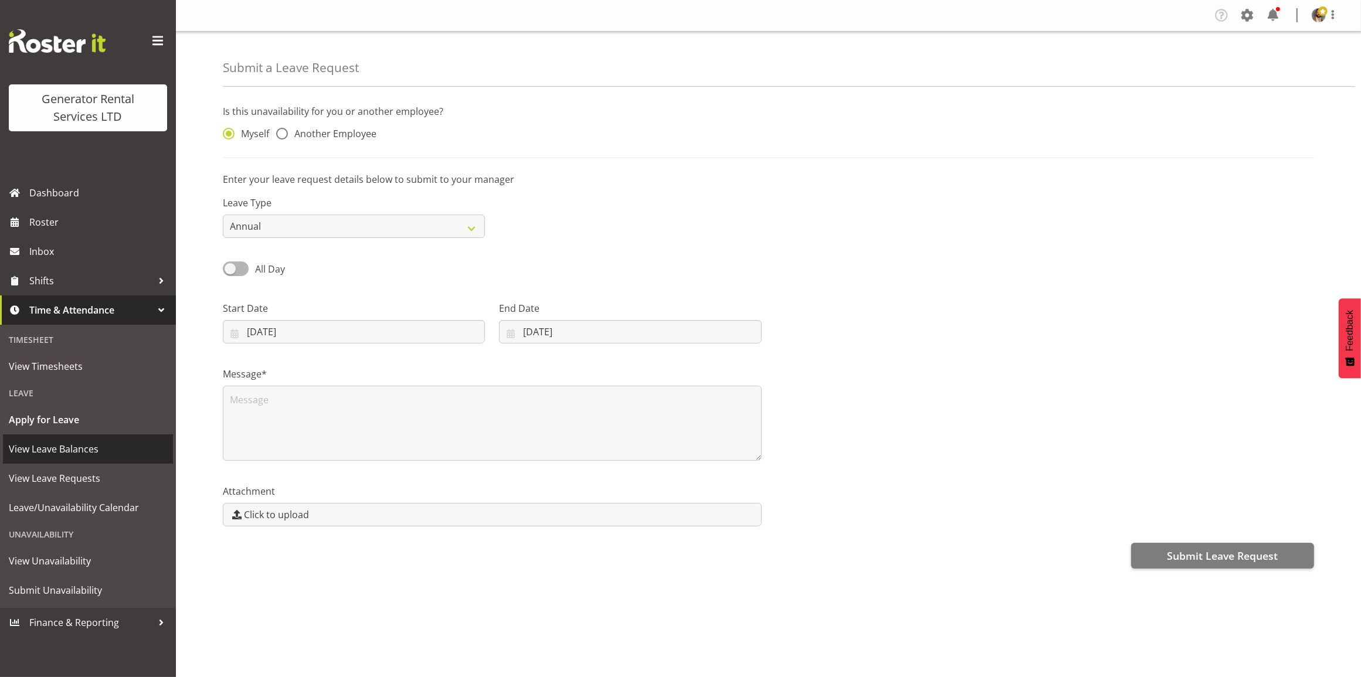
click at [74, 456] on span "View Leave Balances" at bounding box center [88, 449] width 158 height 18
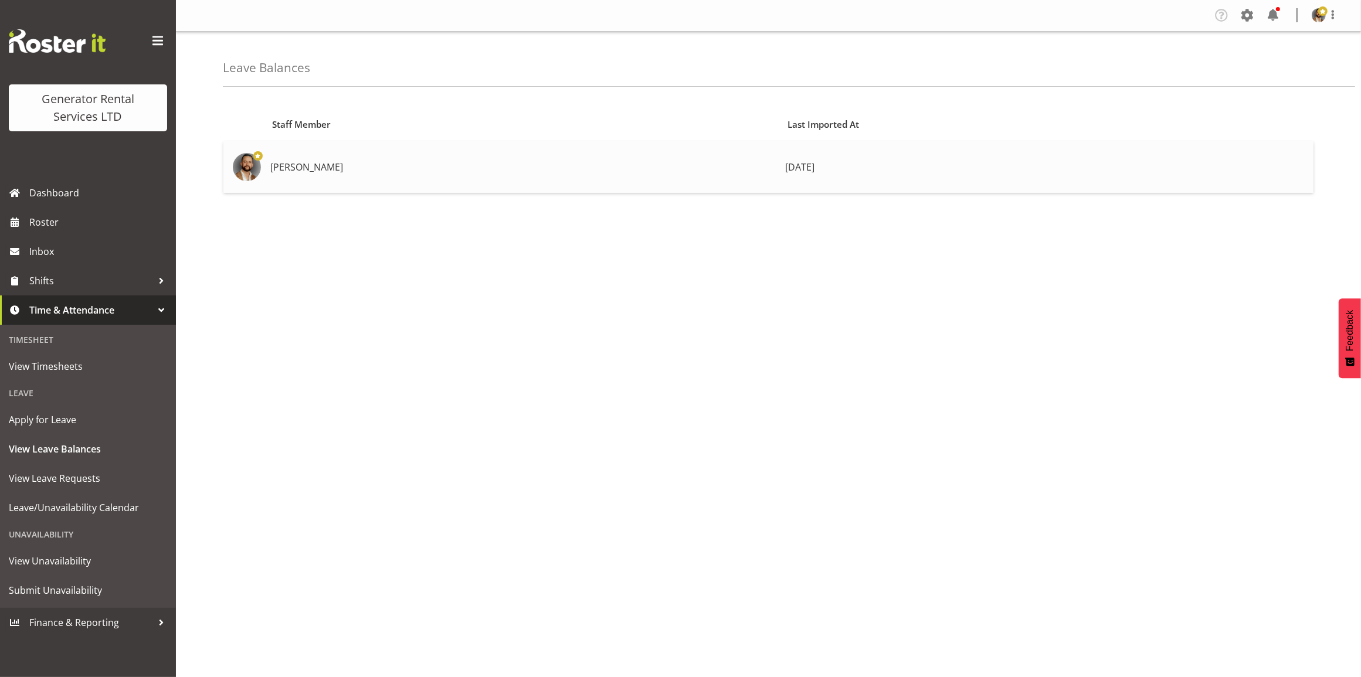
click at [300, 165] on td "[PERSON_NAME]" at bounding box center [523, 167] width 515 height 52
click at [785, 168] on span "3 days ago" at bounding box center [799, 167] width 29 height 13
click at [107, 507] on span "Leave/Unavailability Calendar" at bounding box center [88, 508] width 158 height 18
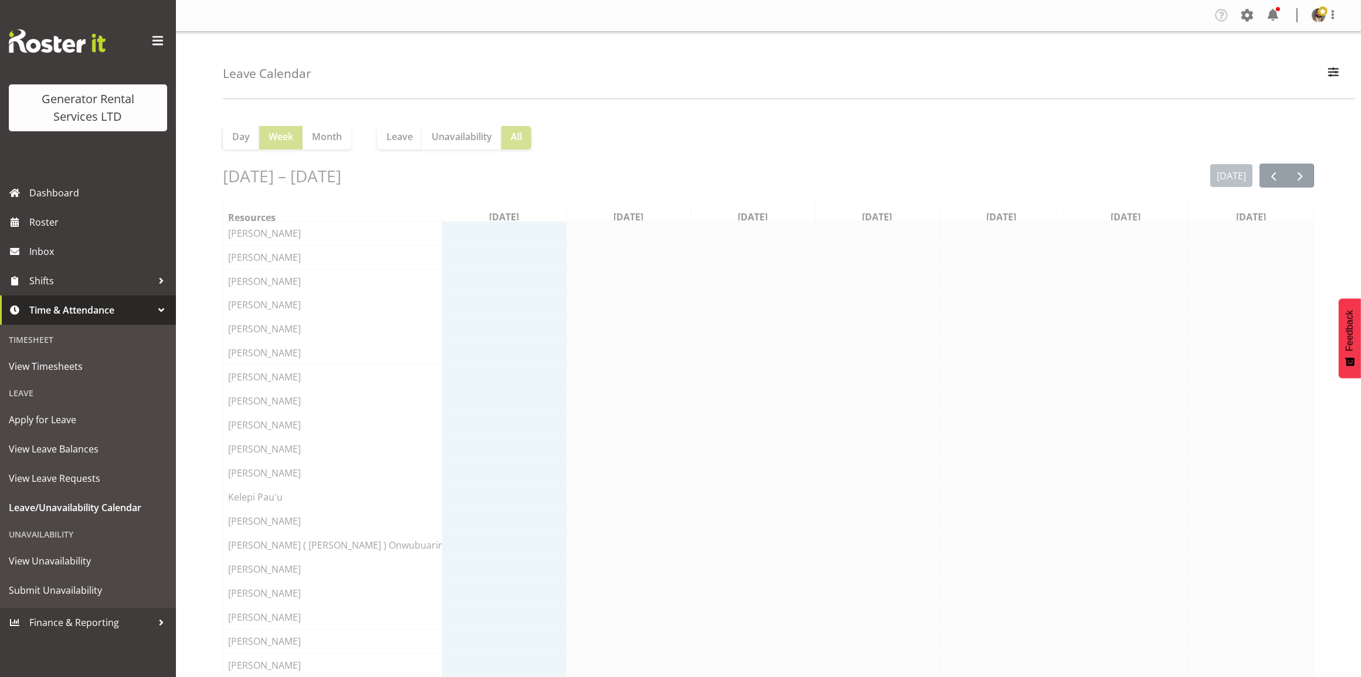
scroll to position [0, 1]
click at [1323, 19] on img at bounding box center [1319, 15] width 14 height 14
click at [1271, 37] on link "Profile" at bounding box center [1283, 40] width 113 height 21
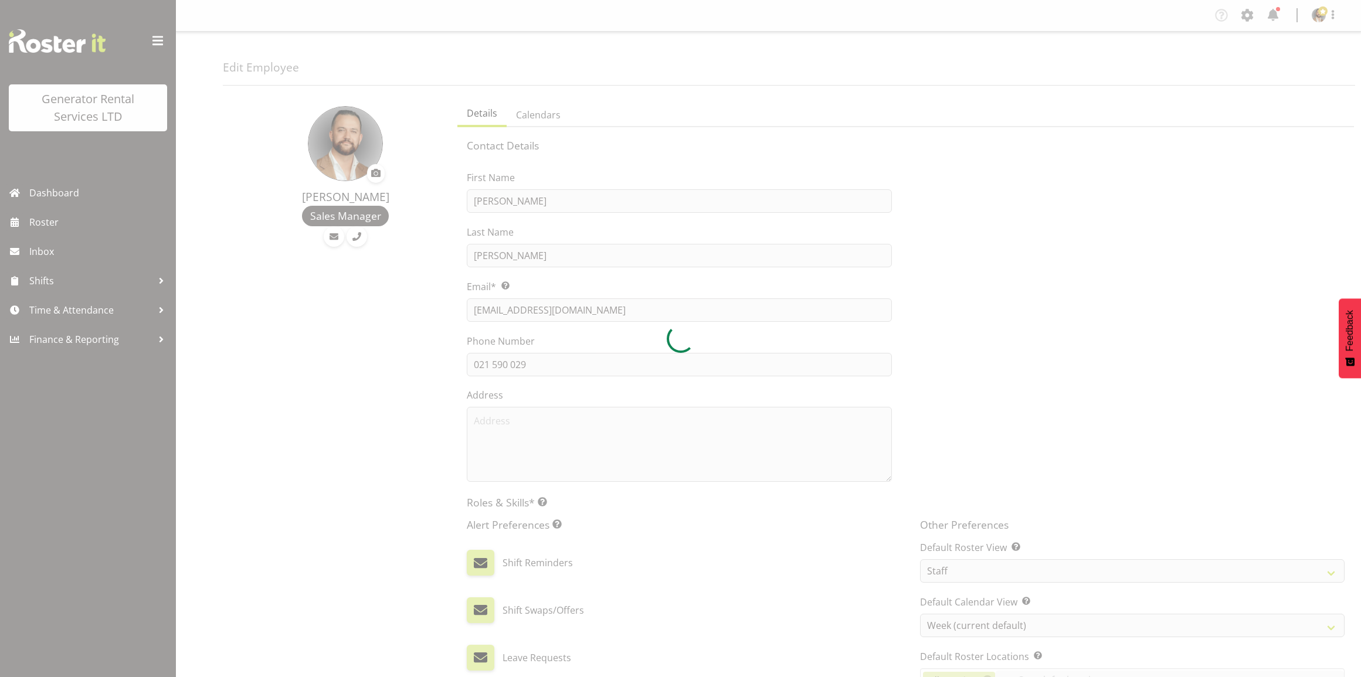
select select "TimelineWeek"
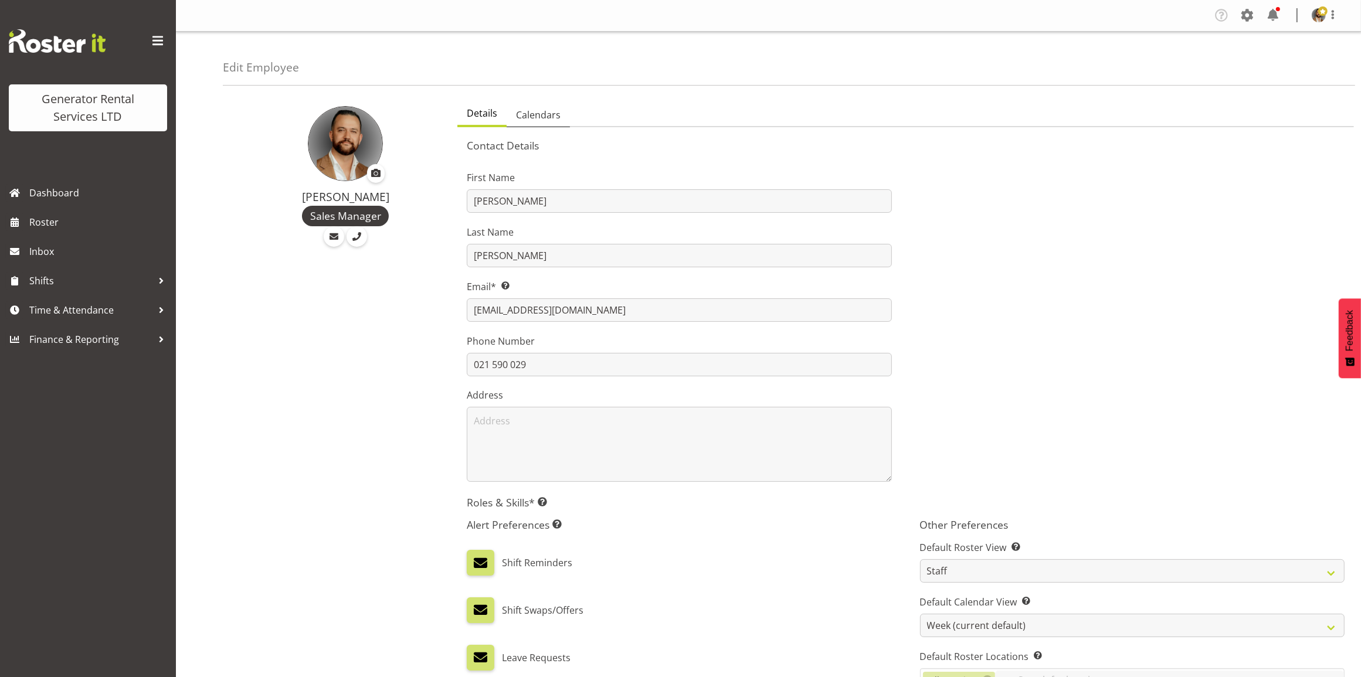
click at [525, 116] on span "Calendars" at bounding box center [538, 115] width 45 height 14
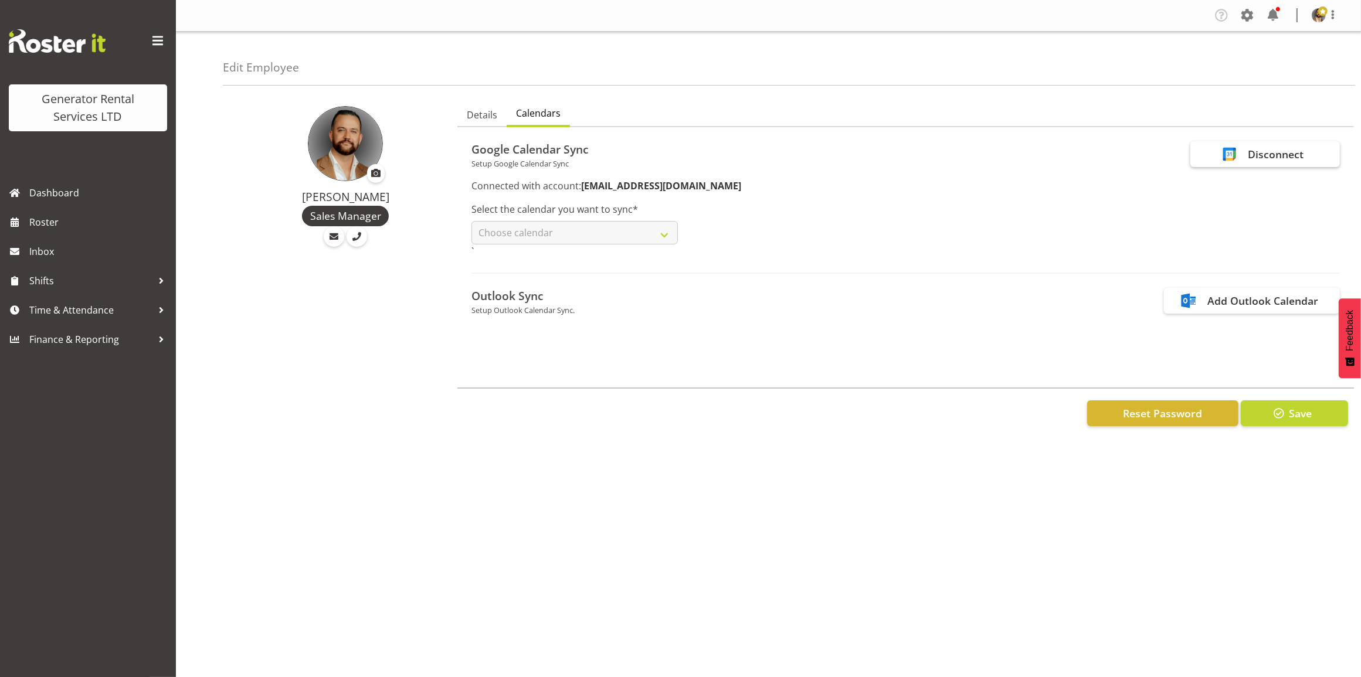
click at [1271, 150] on div "Disconnect" at bounding box center [1276, 154] width 56 height 15
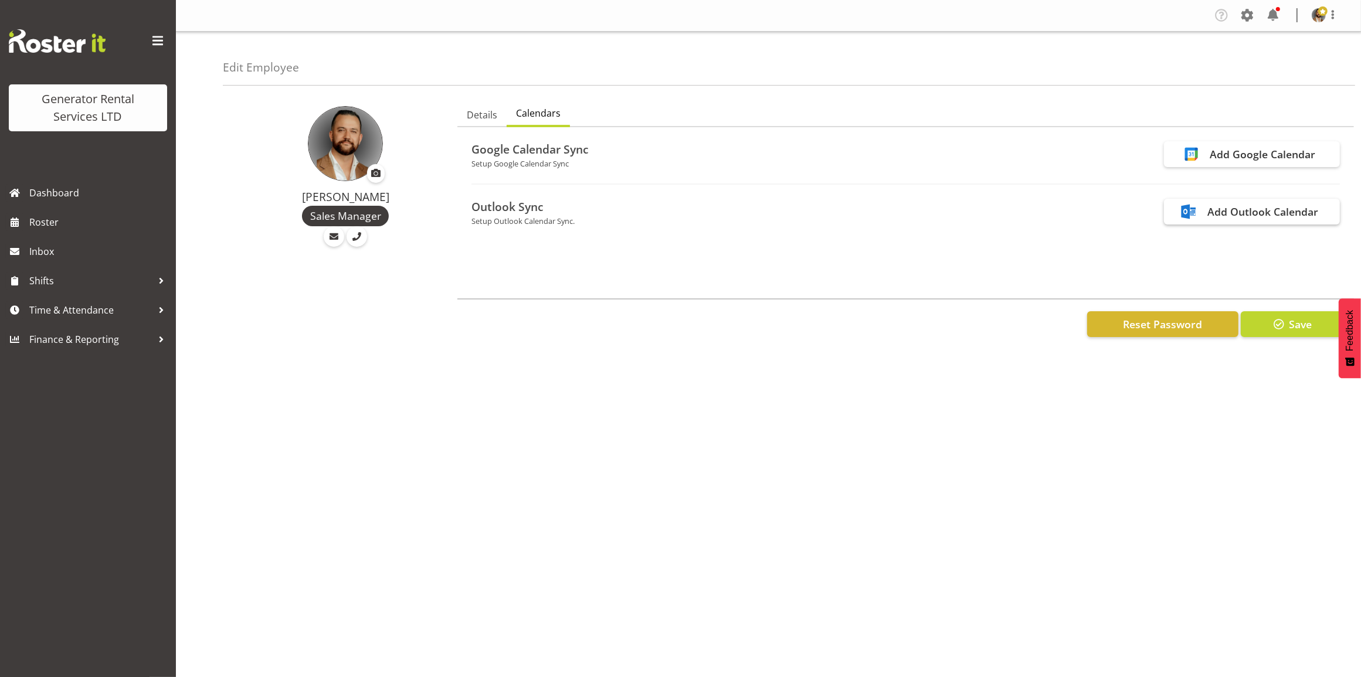
click at [1241, 209] on div "Add Outlook Calendar" at bounding box center [1262, 211] width 111 height 15
